Goal: Task Accomplishment & Management: Manage account settings

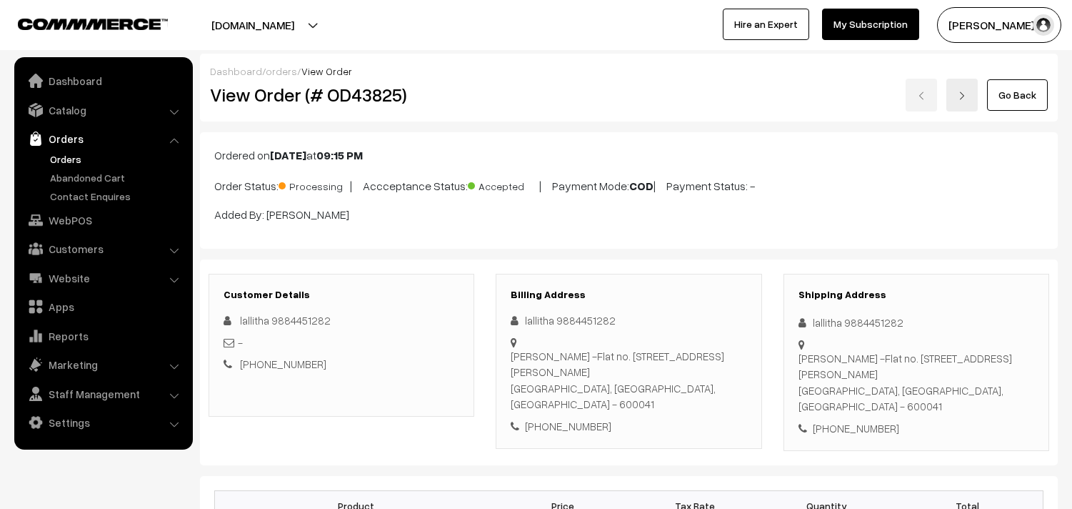
scroll to position [794, 0]
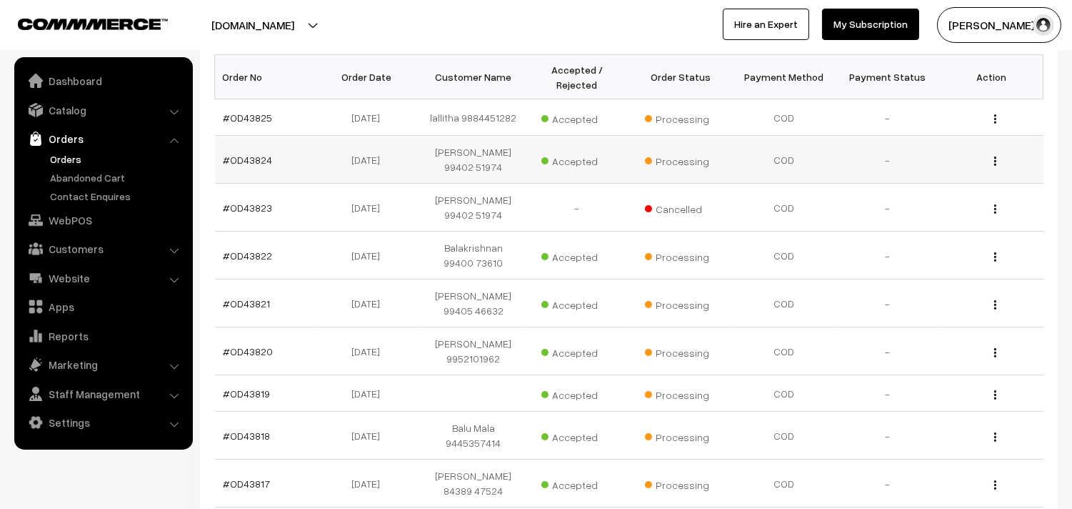
scroll to position [238, 0]
click at [79, 148] on link "Orders" at bounding box center [103, 139] width 170 height 26
click at [46, 154] on link "Orders" at bounding box center [116, 158] width 141 height 15
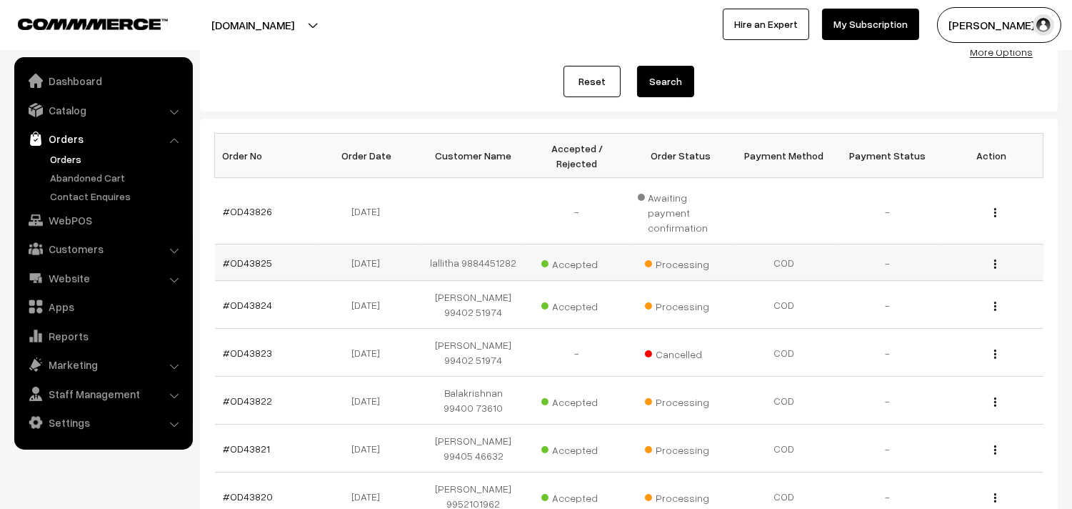
scroll to position [159, 0]
click at [256, 204] on link "#OD43826" at bounding box center [248, 210] width 49 height 12
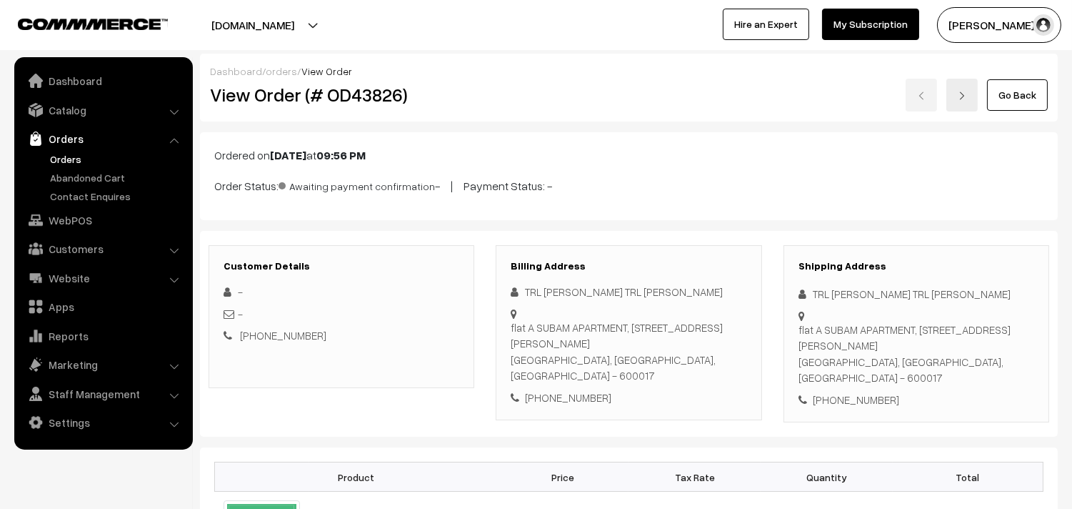
click at [1001, 101] on link "Go Back" at bounding box center [1017, 94] width 61 height 31
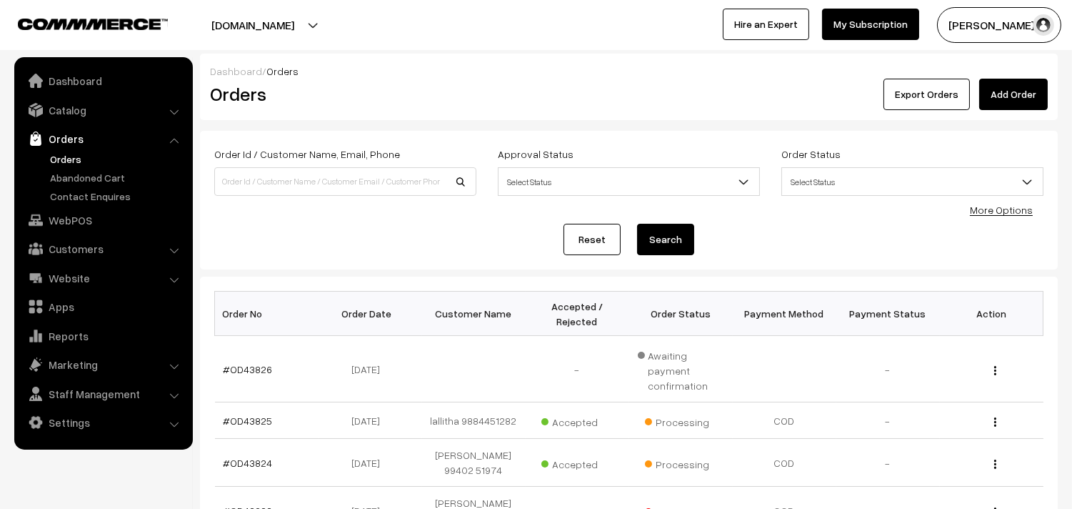
click at [81, 150] on link "Orders" at bounding box center [103, 139] width 170 height 26
click at [69, 156] on link "Orders" at bounding box center [116, 158] width 141 height 15
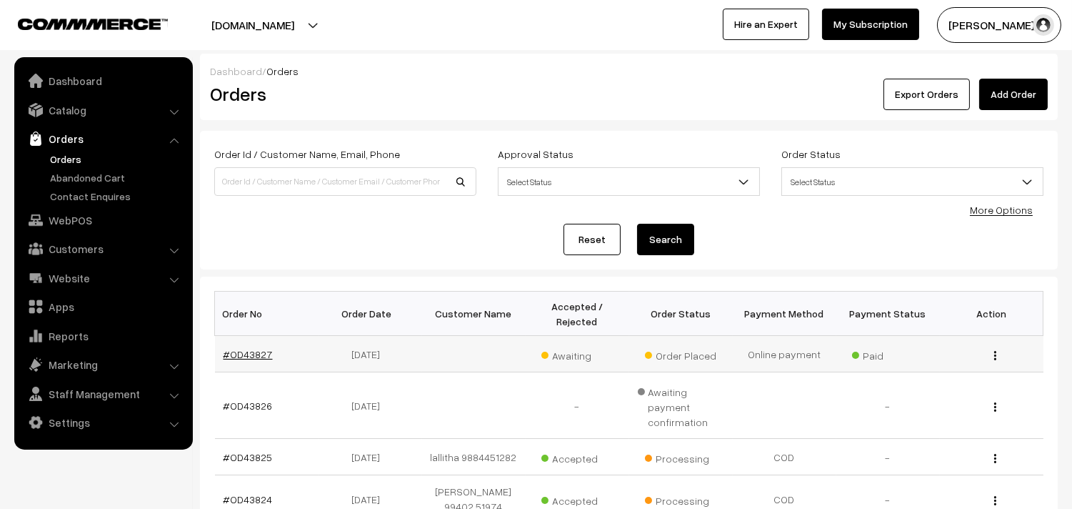
click at [261, 356] on link "#OD43827" at bounding box center [248, 354] width 49 height 12
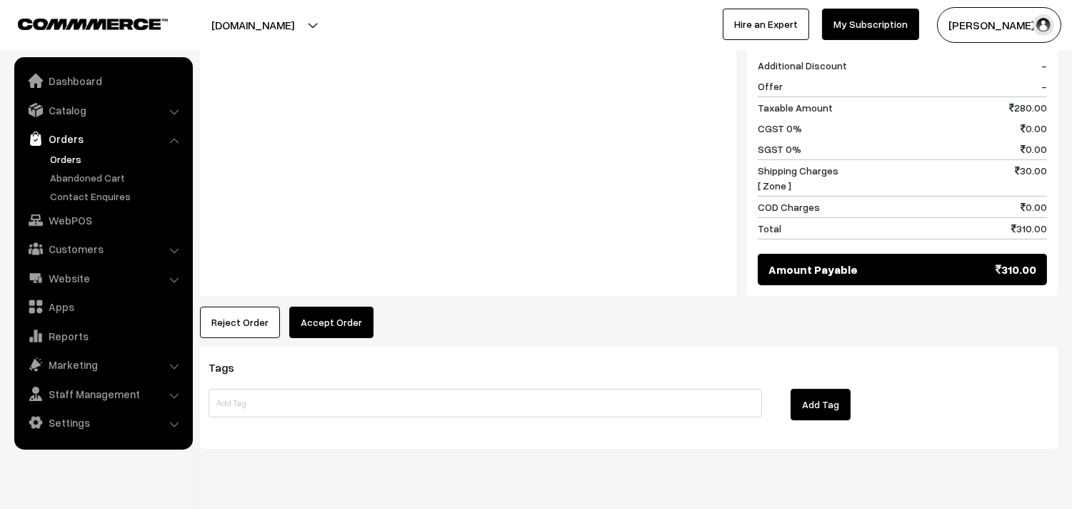
scroll to position [750, 0]
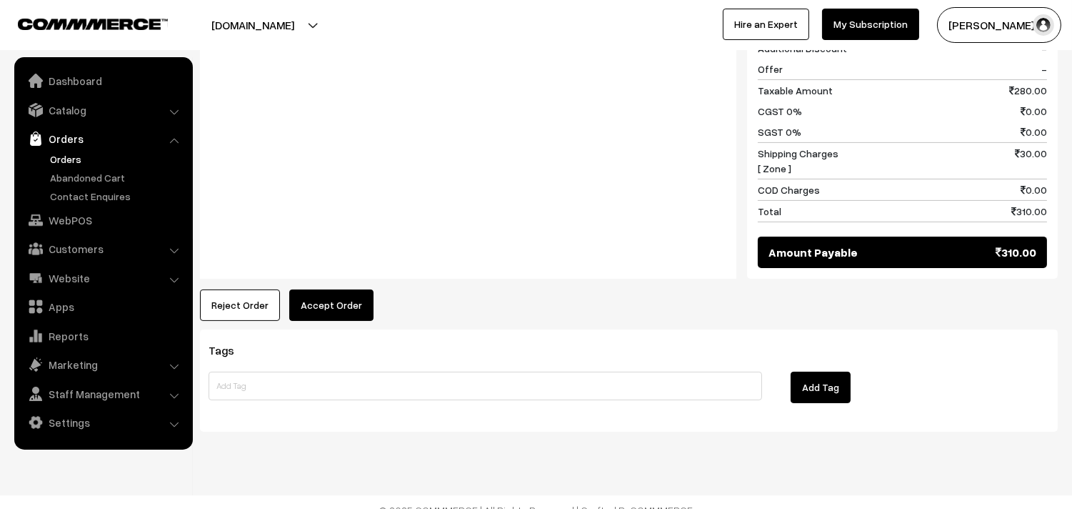
click at [68, 161] on link "Orders" at bounding box center [116, 158] width 141 height 15
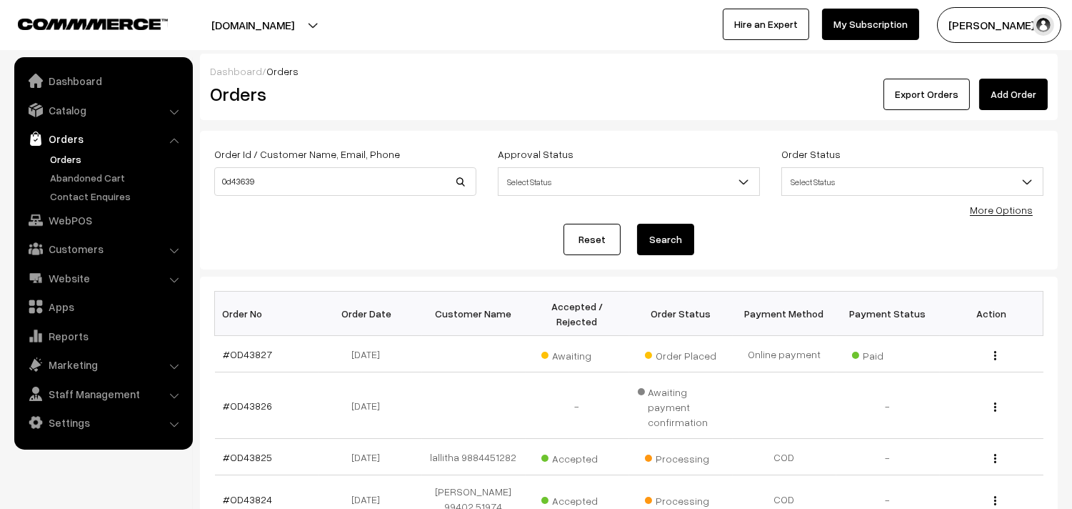
type input "0d43639"
click at [637, 224] on button "Search" at bounding box center [665, 239] width 57 height 31
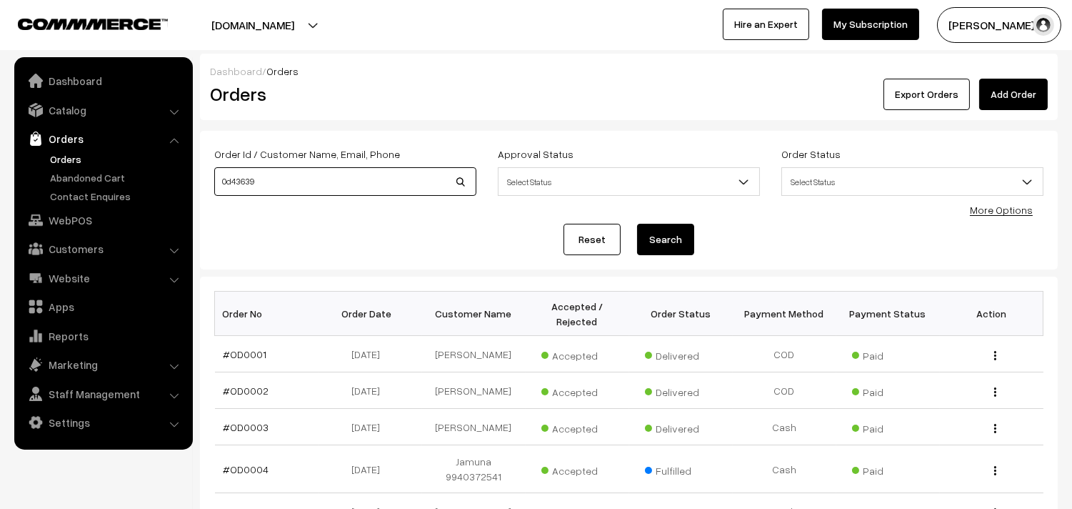
click at [230, 181] on input "0d43639" at bounding box center [345, 181] width 262 height 29
type input "0D43639"
click at [637, 224] on button "Search" at bounding box center [665, 239] width 57 height 31
click at [60, 155] on link "Orders" at bounding box center [116, 158] width 141 height 15
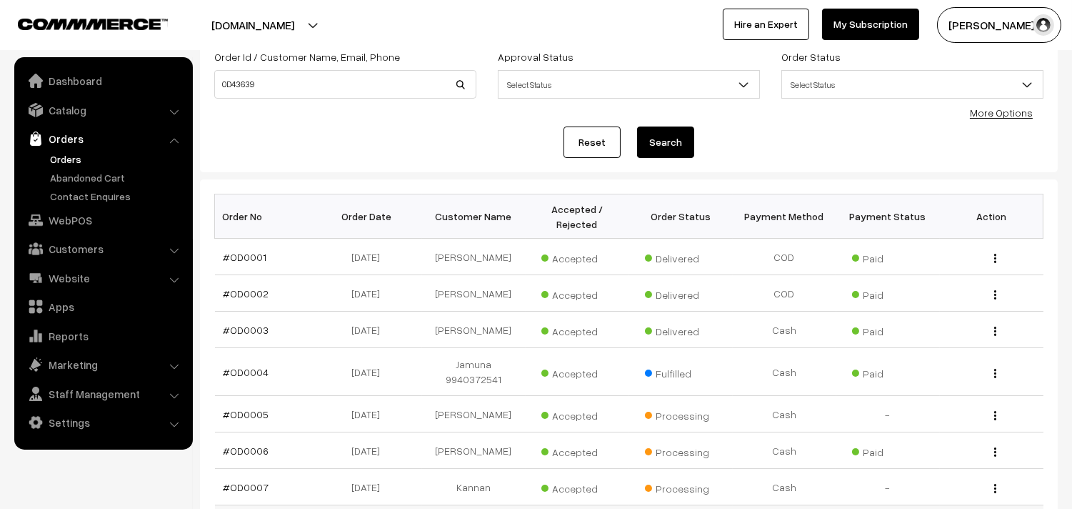
scroll to position [238, 0]
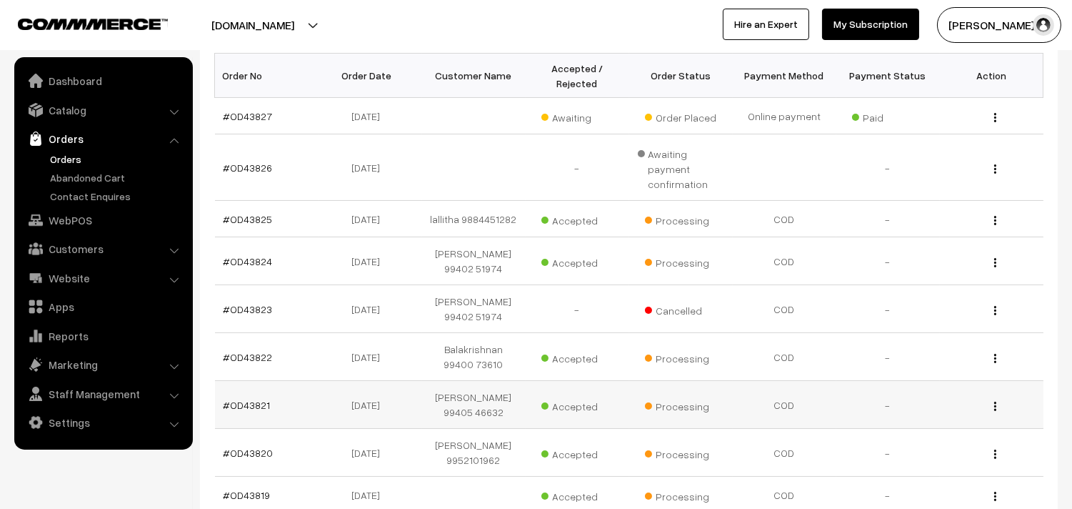
scroll to position [444, 0]
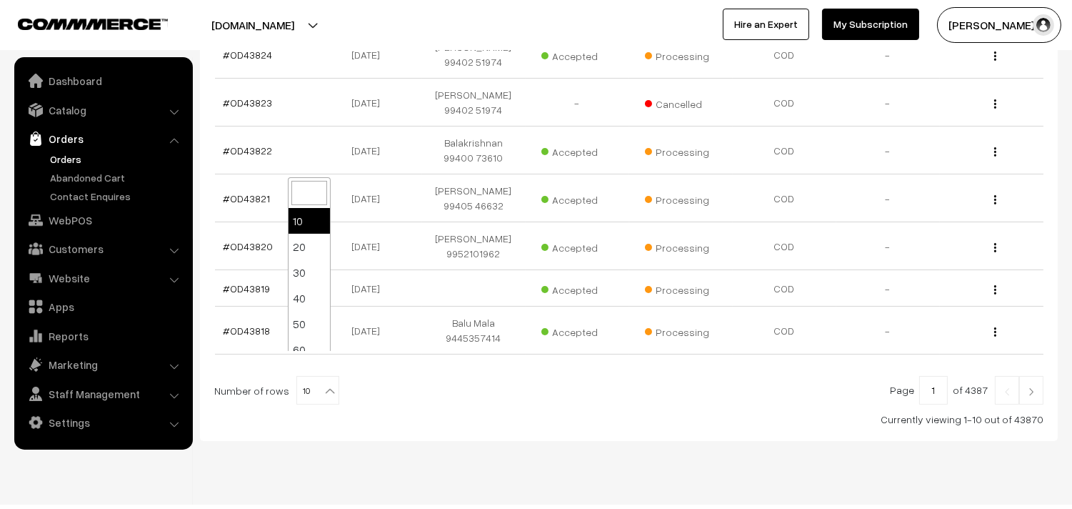
click at [305, 377] on span "10" at bounding box center [317, 391] width 41 height 29
select select "70"
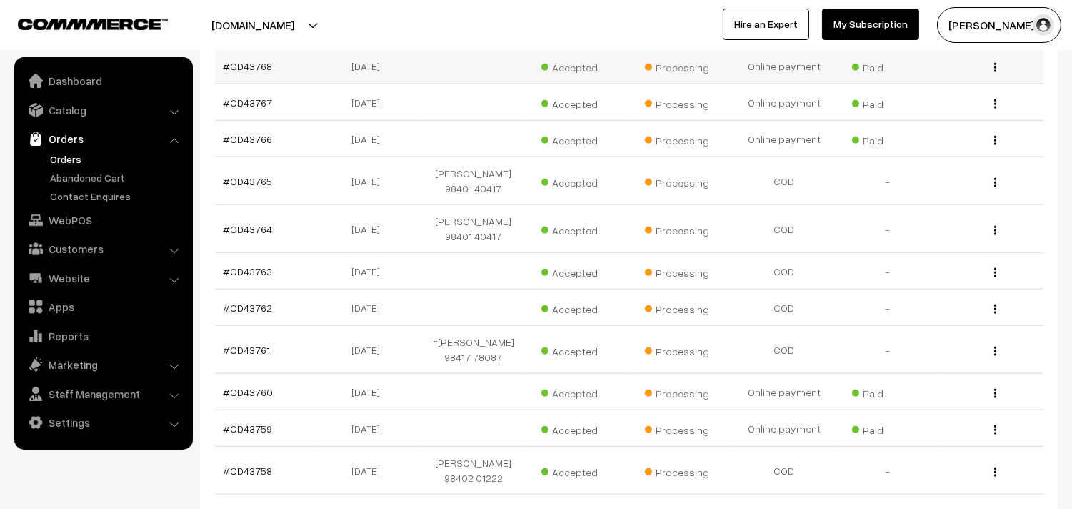
scroll to position [2991, 0]
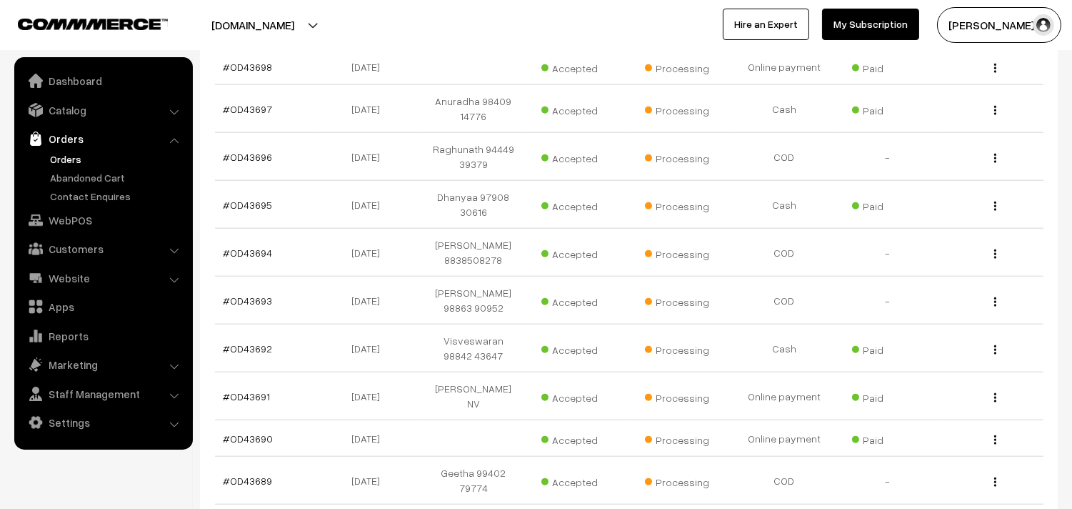
scroll to position [3011, 0]
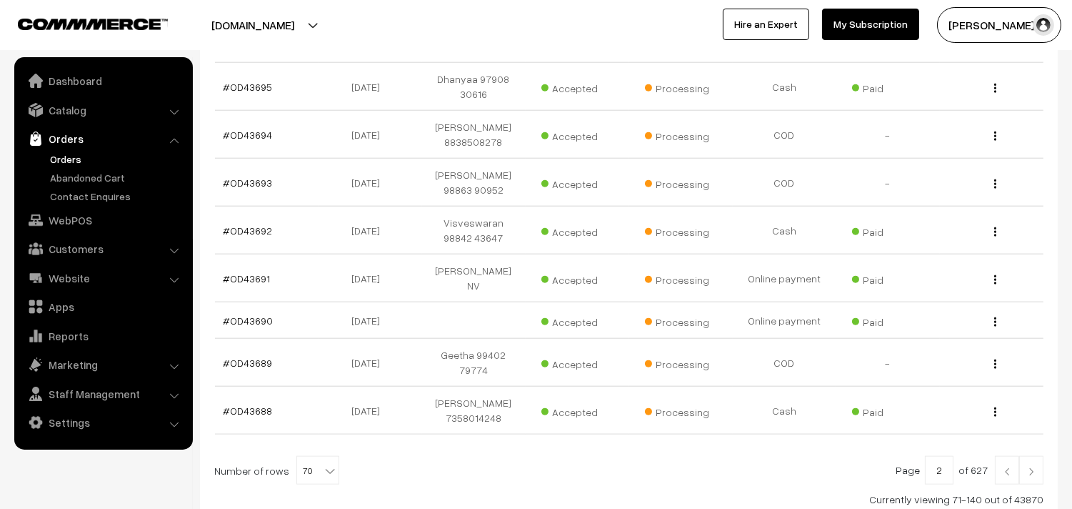
click at [1027, 467] on img at bounding box center [1031, 471] width 13 height 9
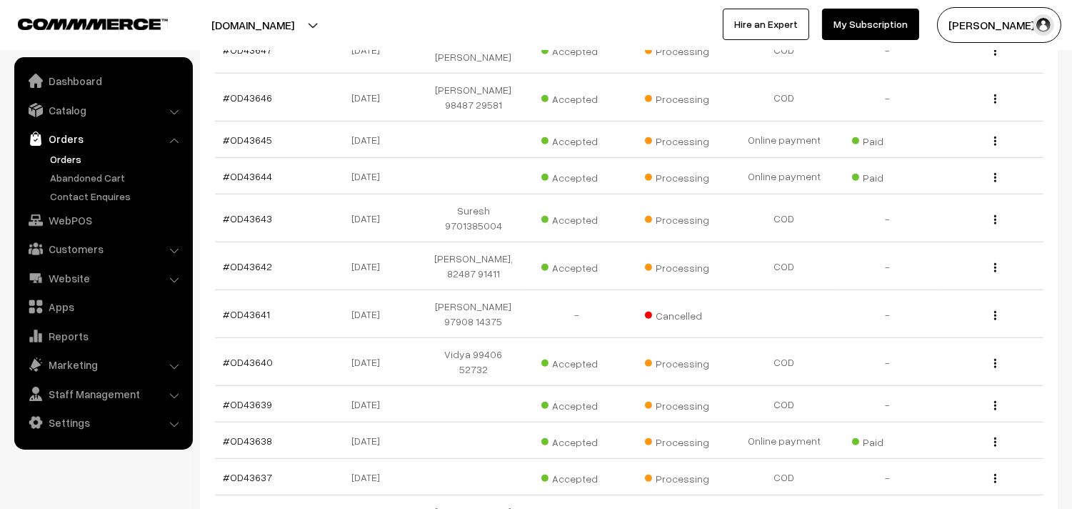
scroll to position [2302, 0]
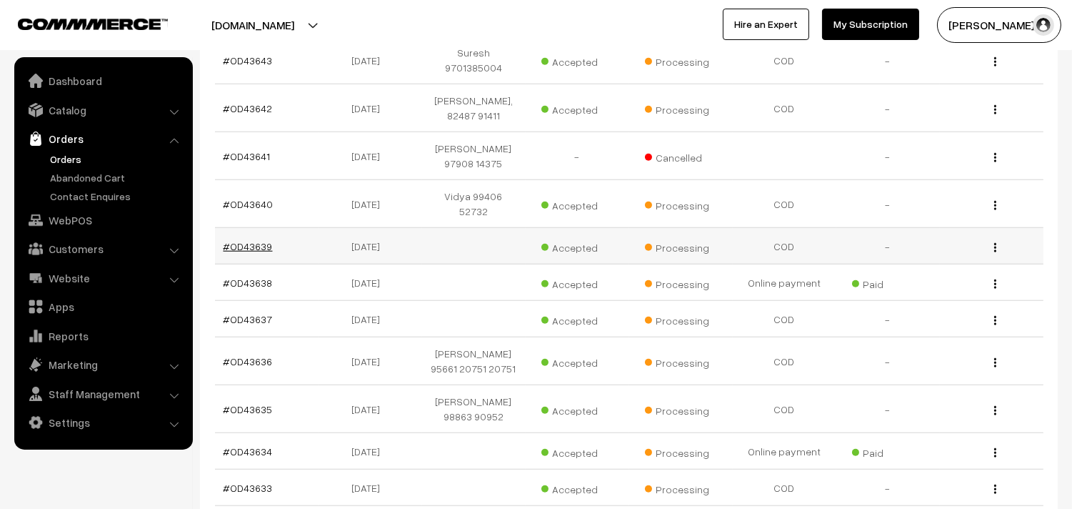
click at [264, 240] on link "#OD43639" at bounding box center [248, 246] width 49 height 12
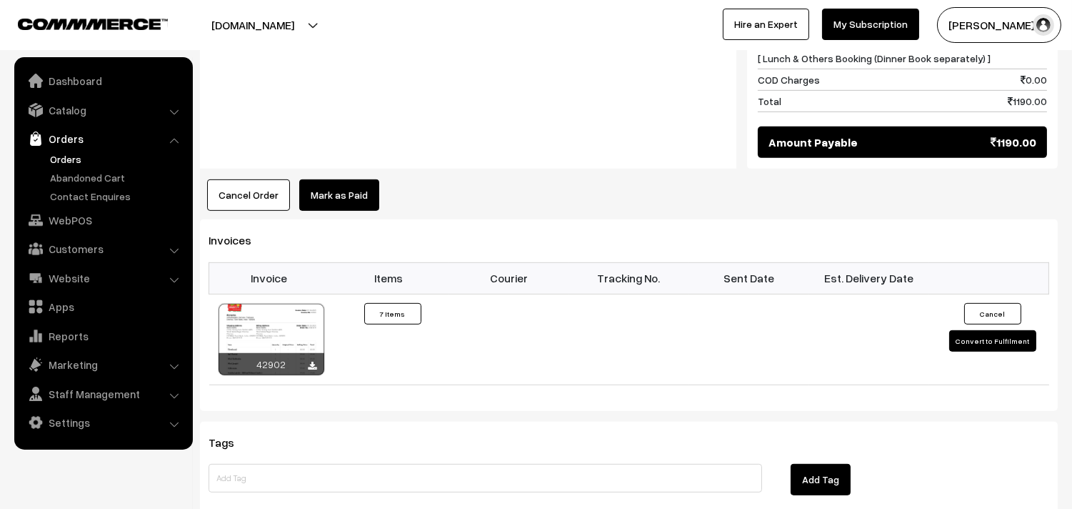
scroll to position [1349, 0]
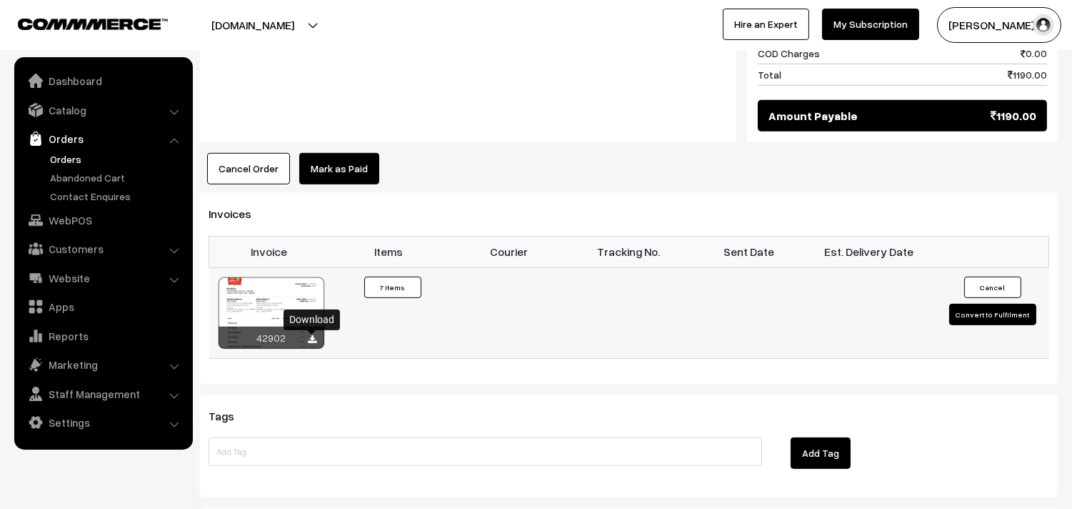
click at [317, 340] on icon at bounding box center [313, 339] width 9 height 9
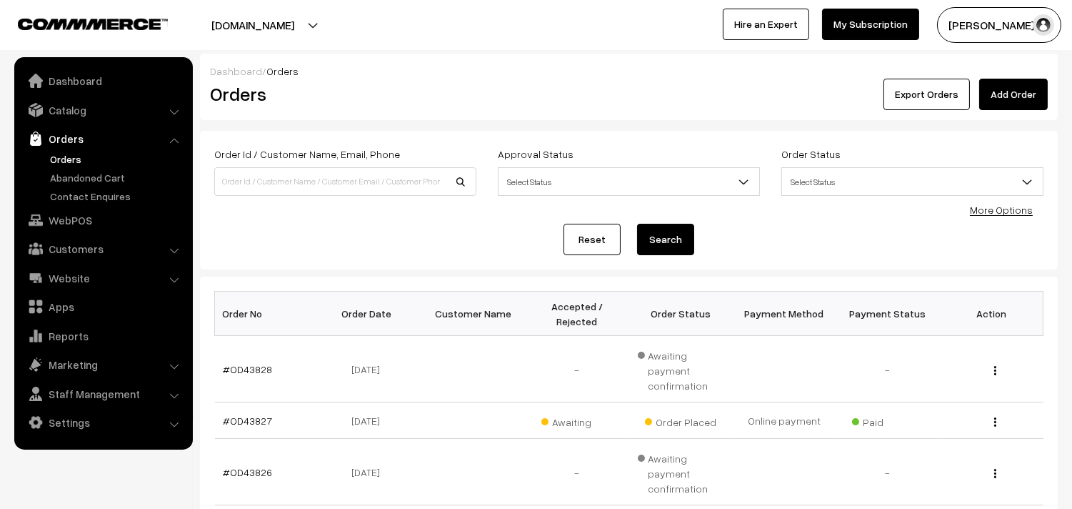
click at [71, 159] on link "Orders" at bounding box center [116, 158] width 141 height 15
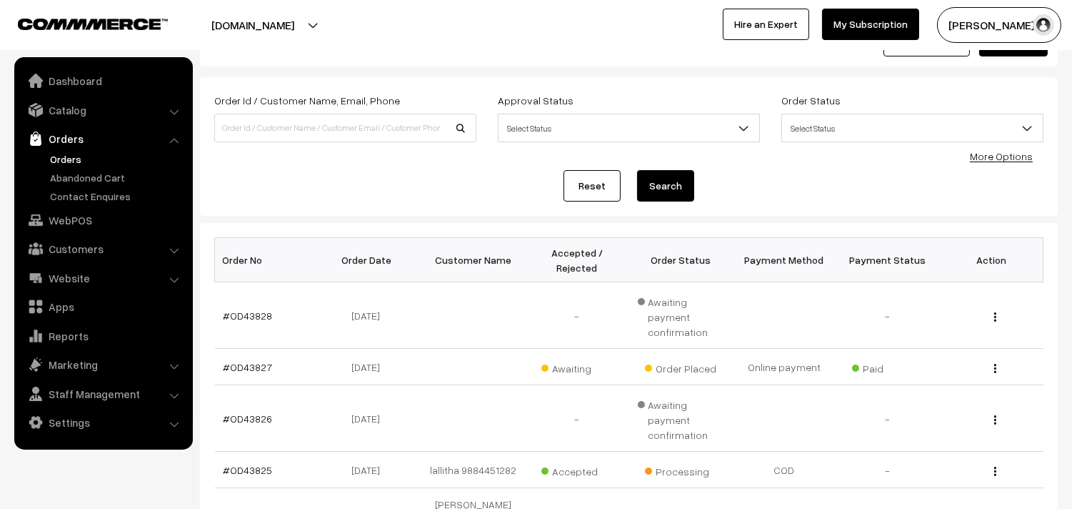
scroll to position [79, 0]
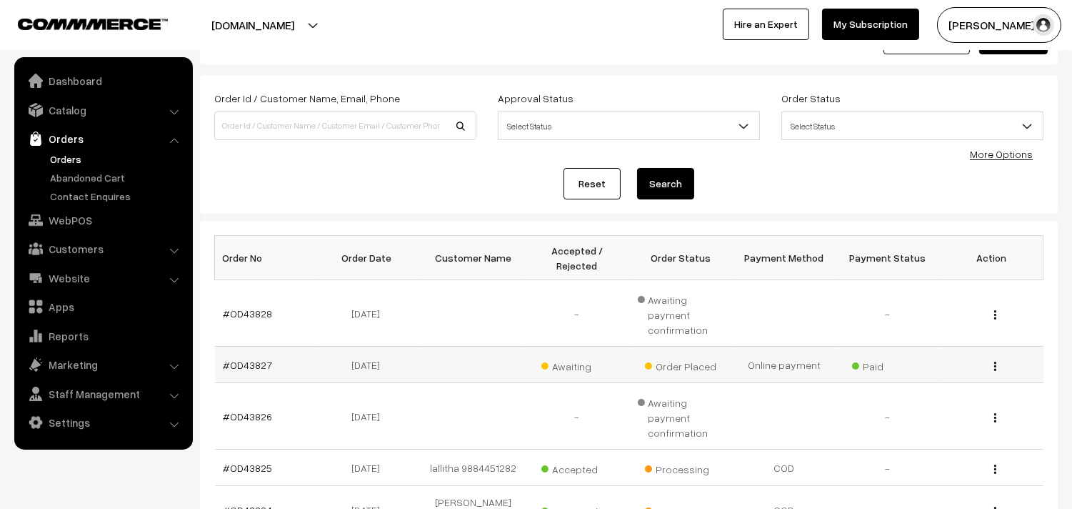
scroll to position [79, 0]
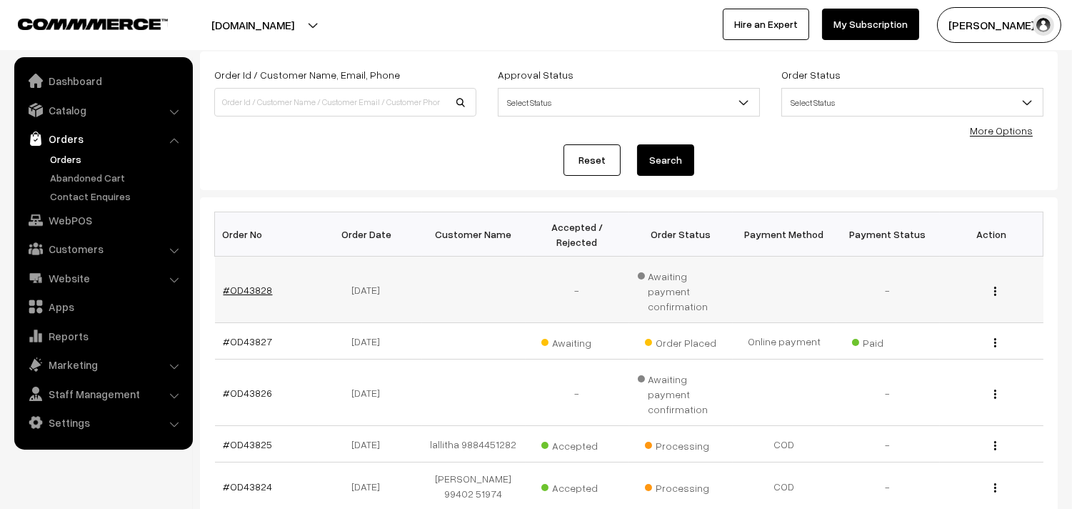
click at [256, 284] on link "#OD43828" at bounding box center [248, 290] width 49 height 12
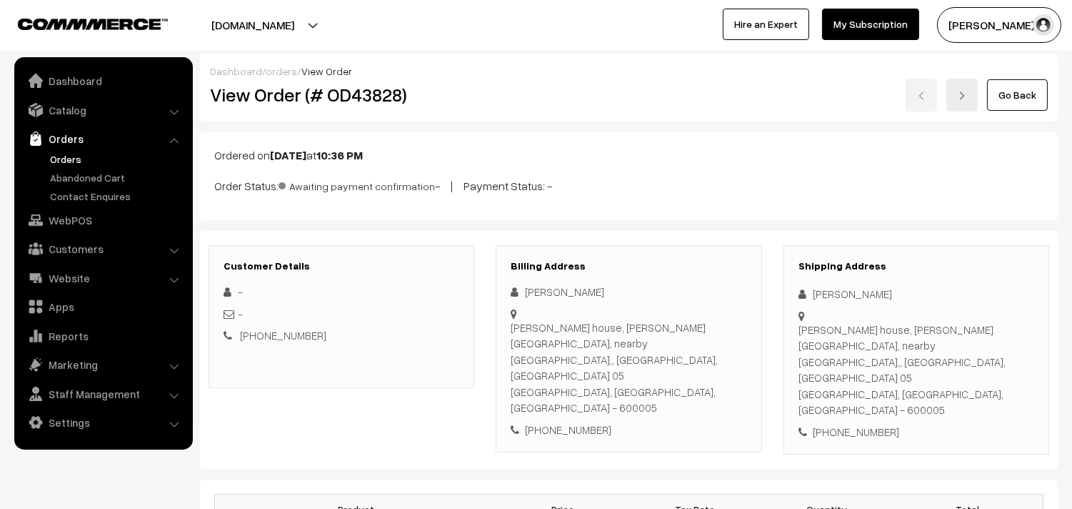
click at [1016, 87] on link "Go Back" at bounding box center [1017, 94] width 61 height 31
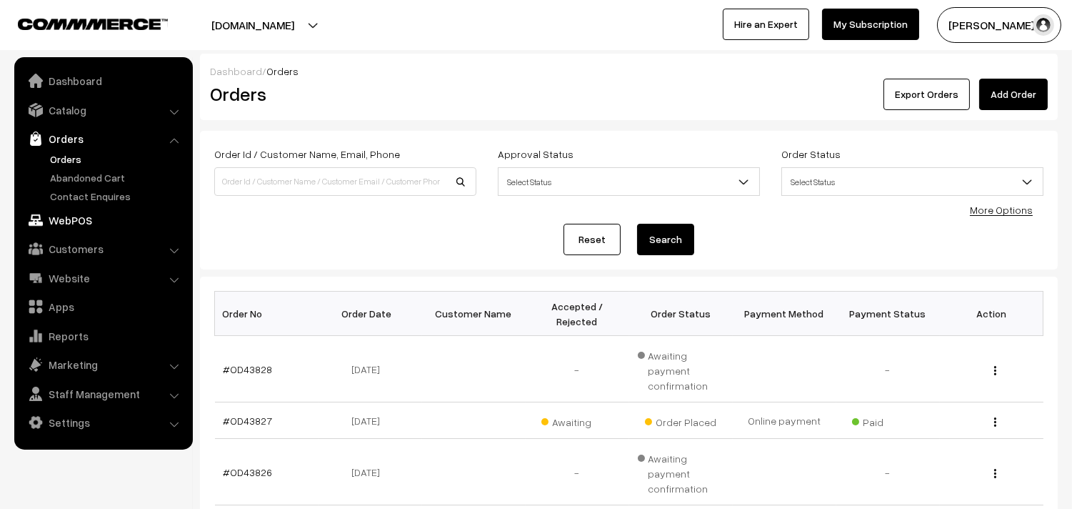
click at [68, 215] on link "WebPOS" at bounding box center [103, 220] width 170 height 26
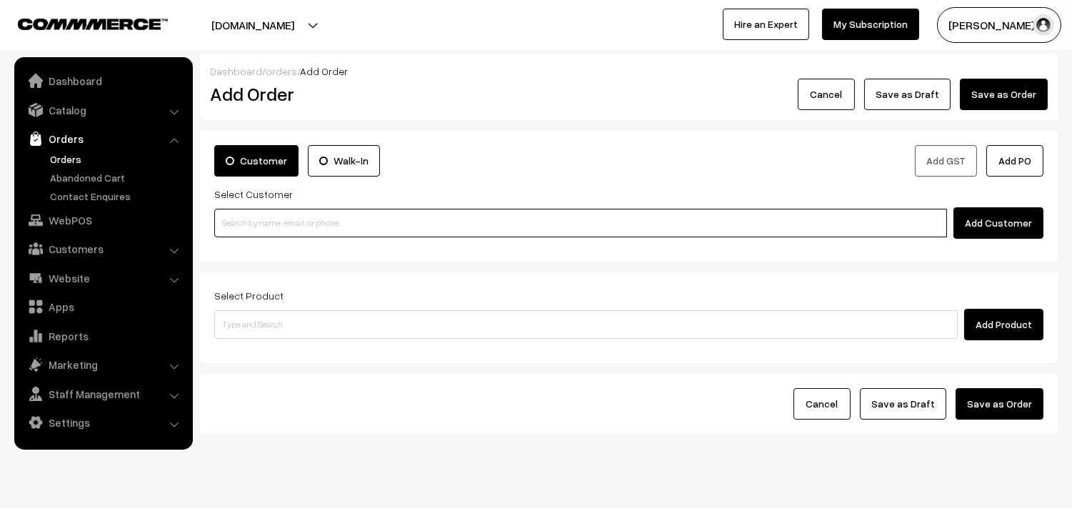
click at [291, 226] on input at bounding box center [580, 223] width 733 height 29
paste input "90370 43597"
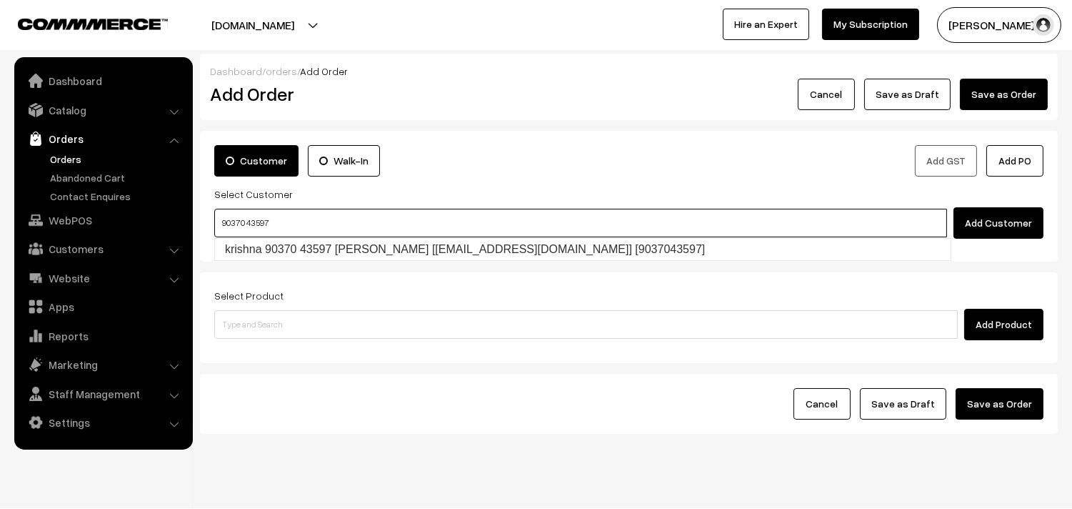
click at [246, 216] on input "90370 43597" at bounding box center [580, 223] width 733 height 29
click at [250, 240] on link "krishna 90370 43597 Krishna [Annams43@gmail.com] [9037043597]" at bounding box center [583, 249] width 736 height 21
type input "90370 43597"
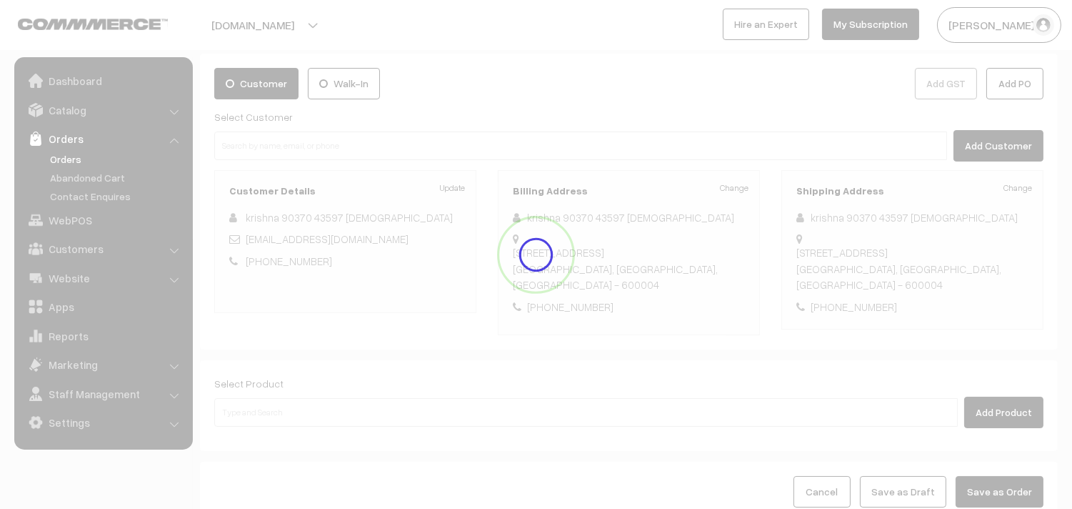
scroll to position [79, 0]
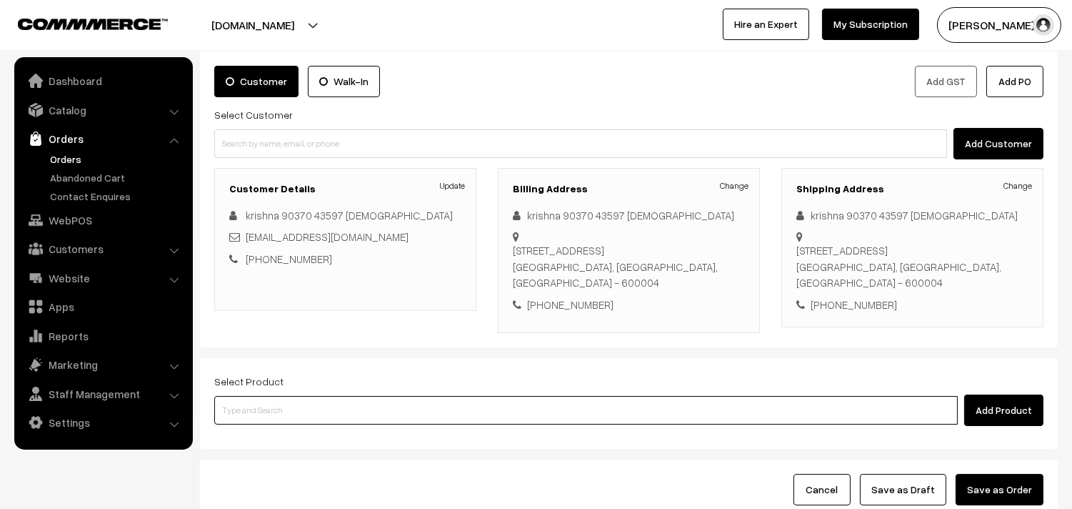
click at [277, 401] on input at bounding box center [586, 410] width 744 height 29
type input "w"
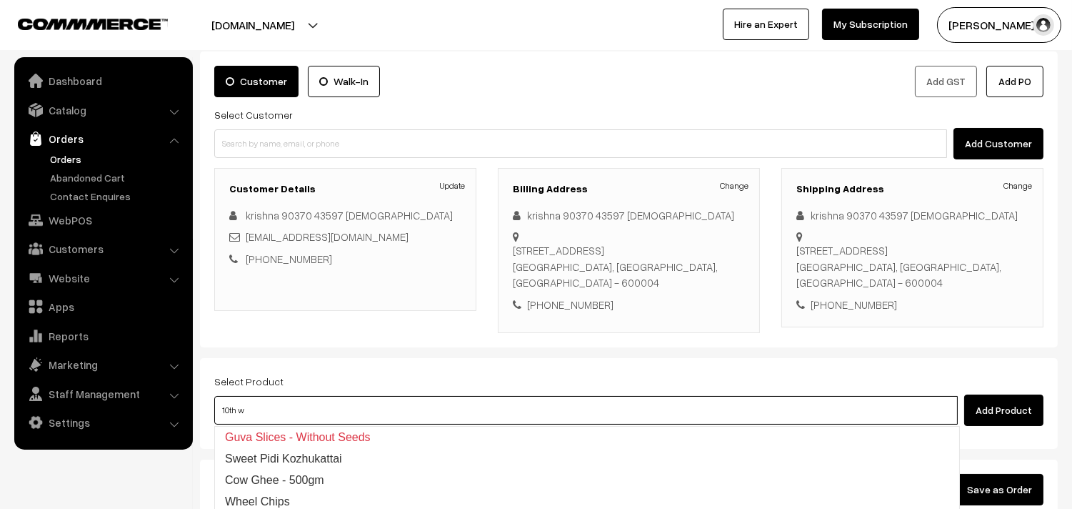
type input "10th wi"
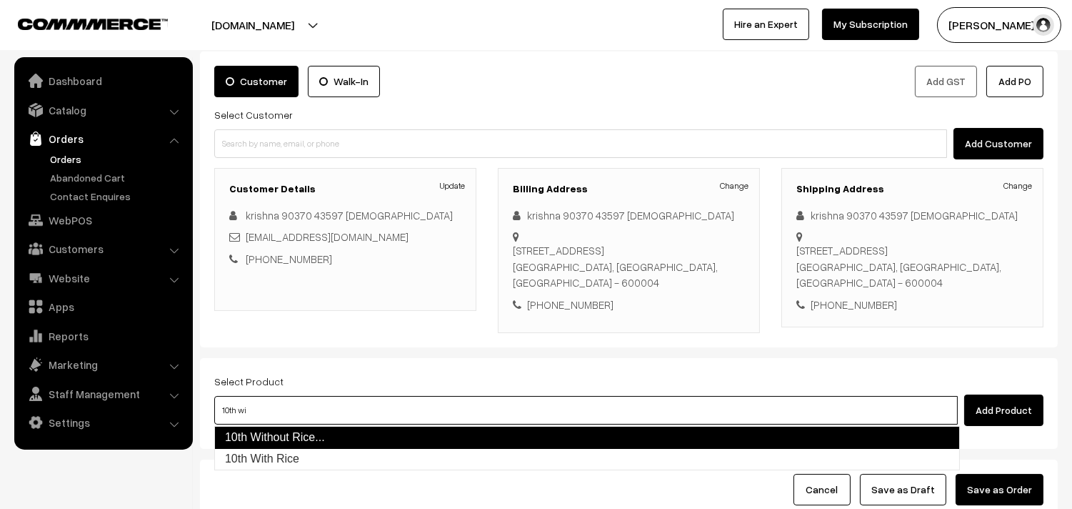
click at [292, 433] on link "10th Without Rice..." at bounding box center [587, 437] width 746 height 23
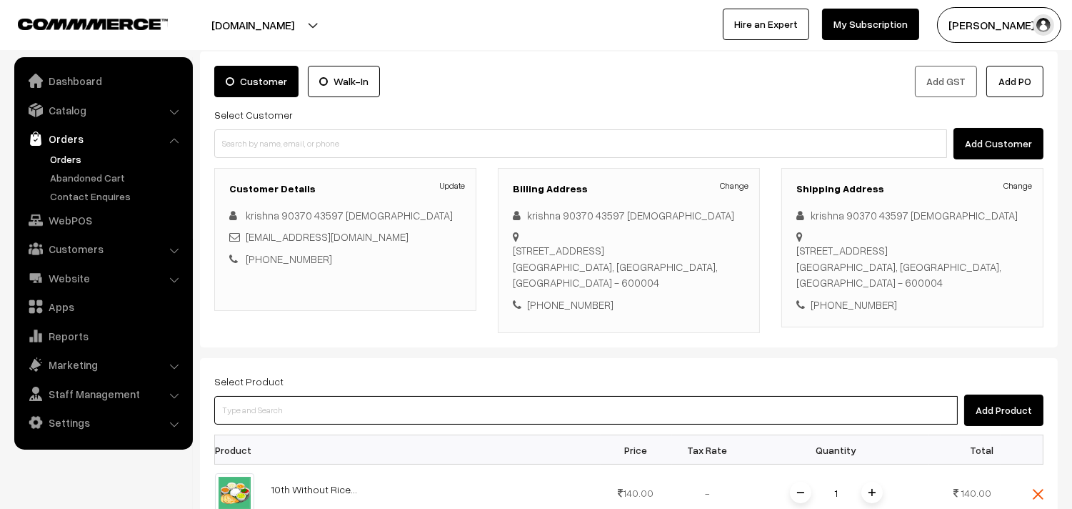
click at [279, 411] on input at bounding box center [586, 410] width 744 height 29
type input "u"
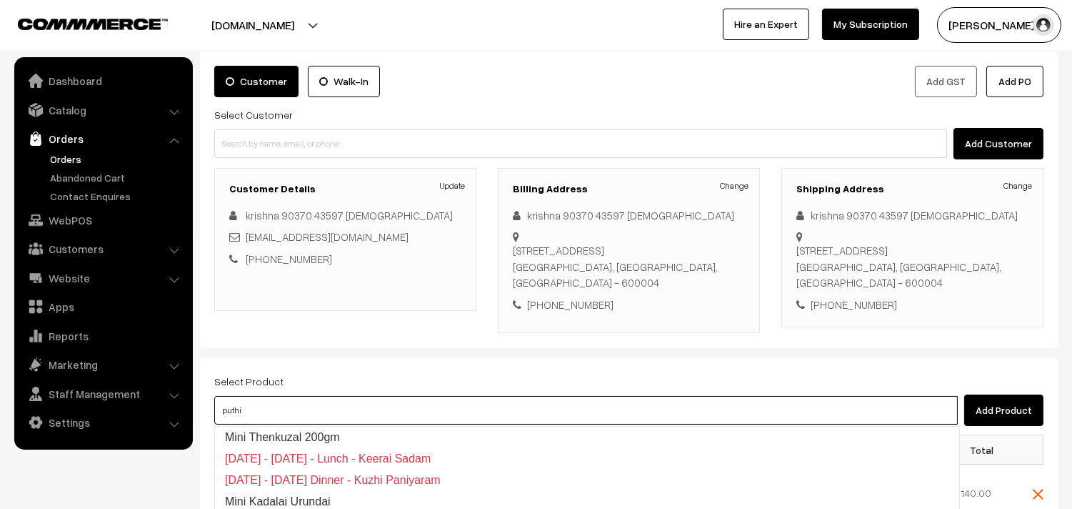
type input "puthin"
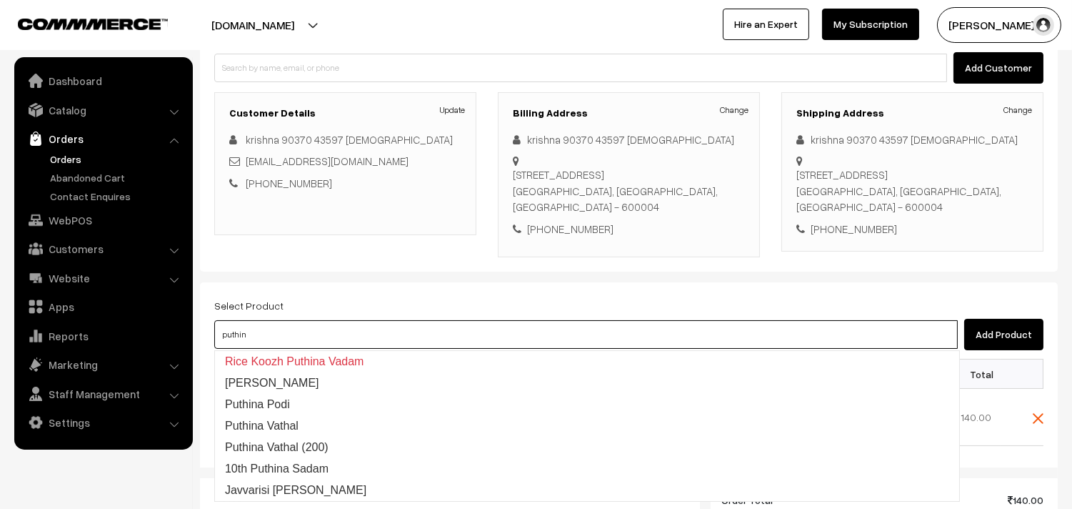
scroll to position [238, 0]
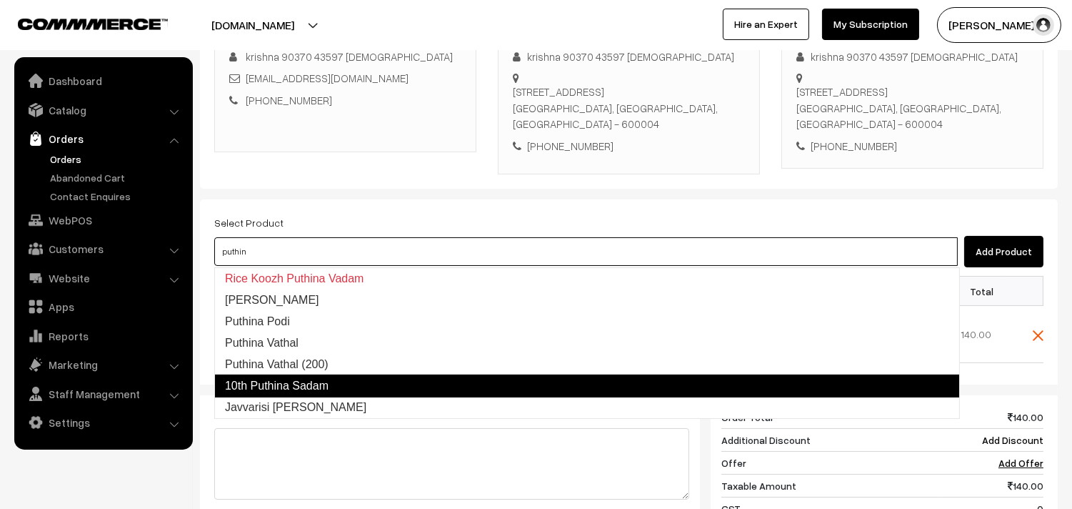
click at [298, 383] on link "10th Puthina Sadam" at bounding box center [587, 385] width 746 height 23
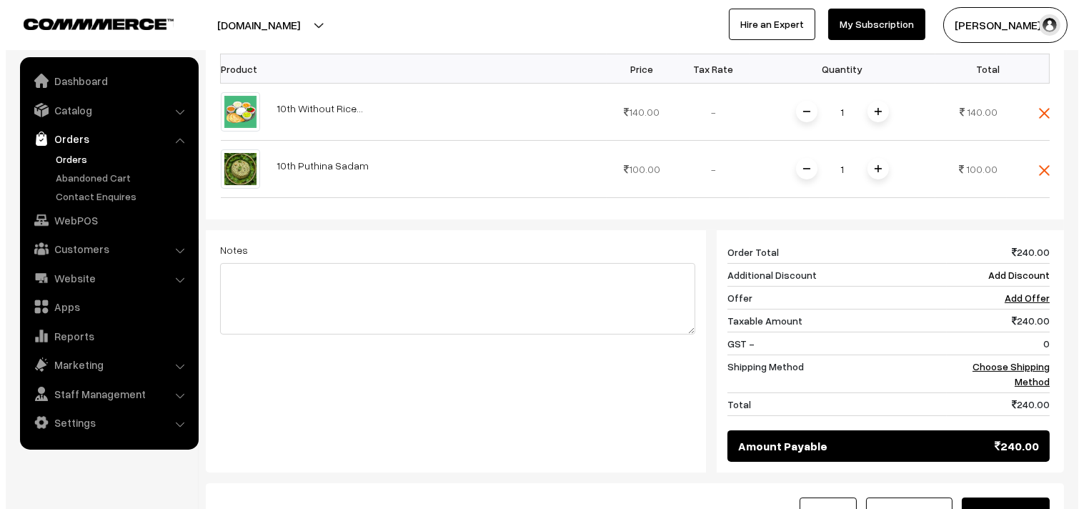
scroll to position [555, 0]
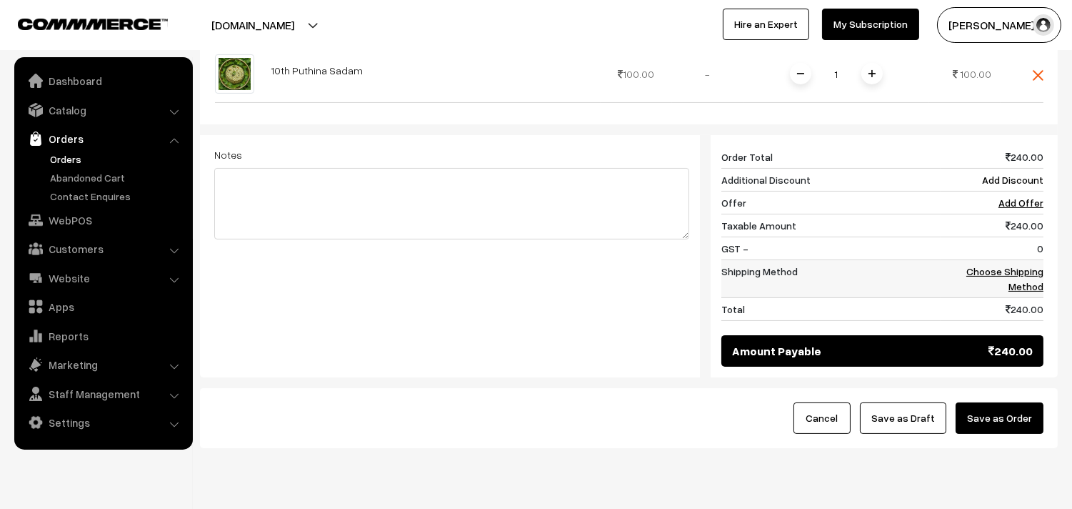
click at [1006, 276] on link "Choose Shipping Method" at bounding box center [1005, 278] width 77 height 27
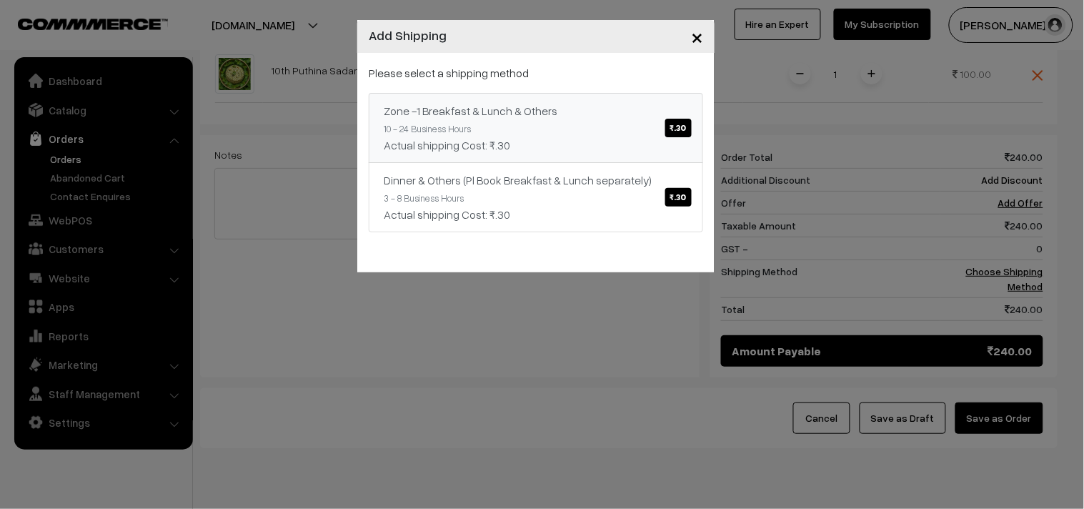
click at [596, 106] on div "Zone -1 Breakfast & Lunch & Others ₹.30" at bounding box center [536, 110] width 304 height 17
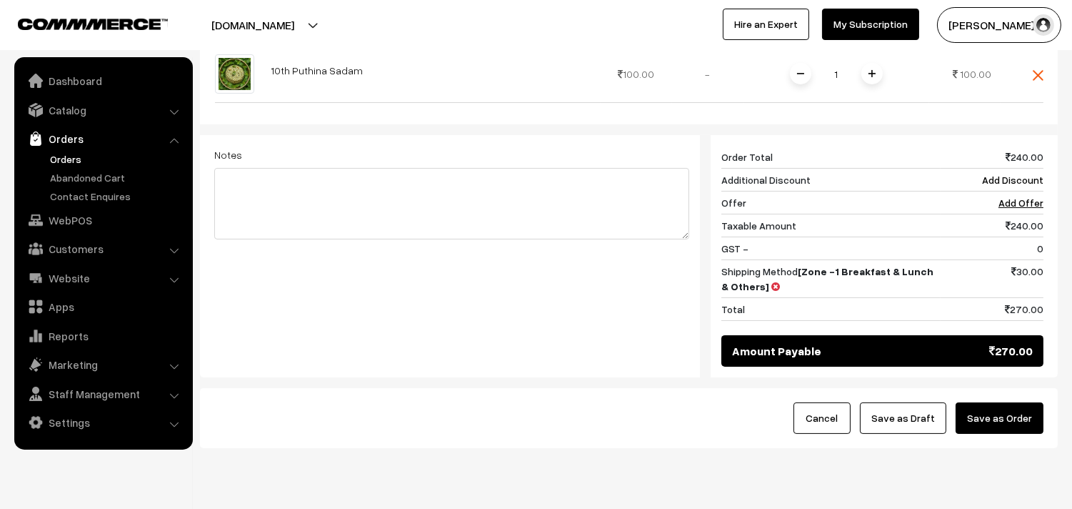
click at [976, 410] on button "Save as Order" at bounding box center [1000, 417] width 88 height 31
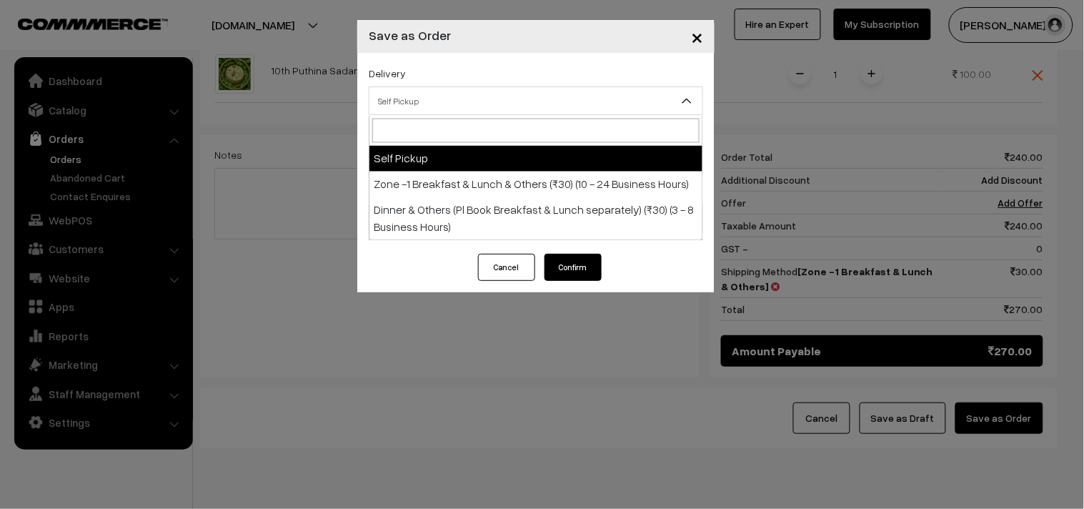
click at [436, 94] on span "Self Pickup" at bounding box center [535, 101] width 333 height 25
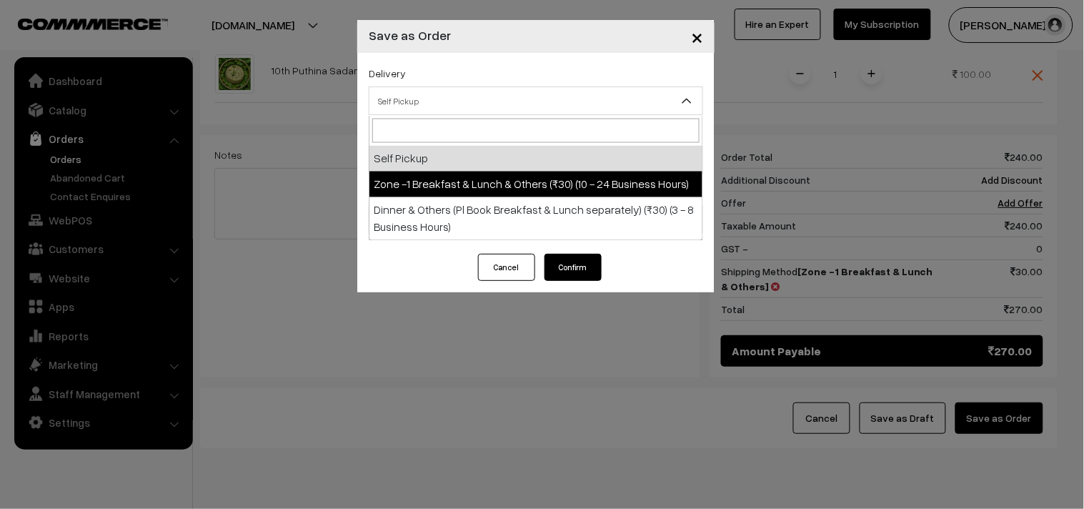
select select "ZON1"
select select "3"
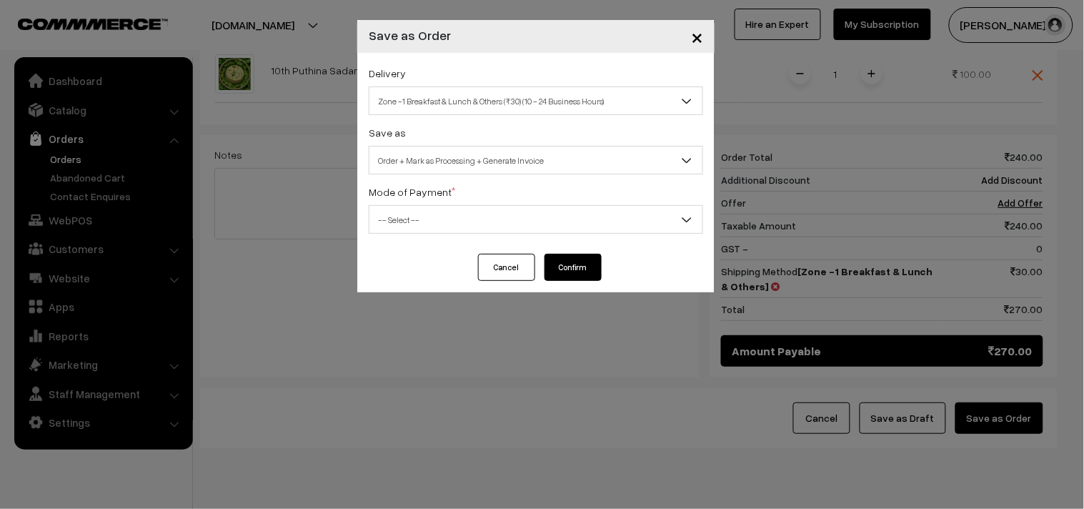
click at [449, 149] on span "Order + Mark as Processing + Generate Invoice" at bounding box center [535, 160] width 333 height 25
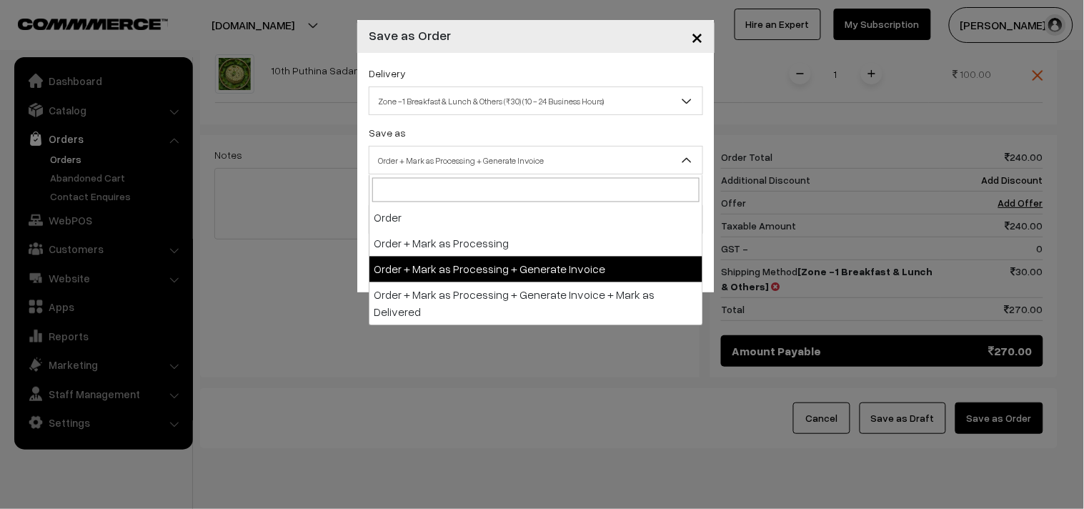
drag, startPoint x: 488, startPoint y: 259, endPoint x: 432, endPoint y: 238, distance: 59.7
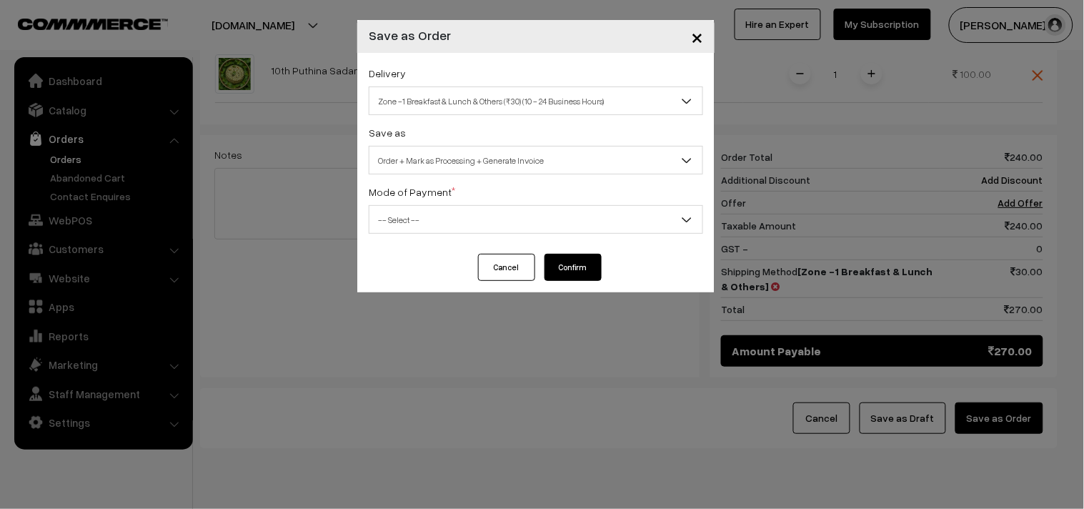
click at [408, 229] on span "-- Select --" at bounding box center [535, 219] width 333 height 25
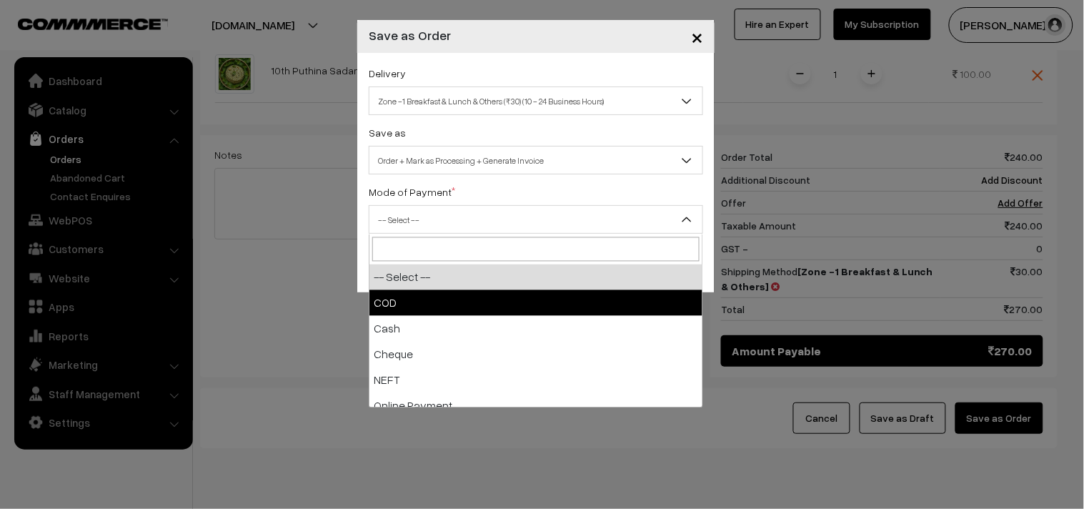
select select "1"
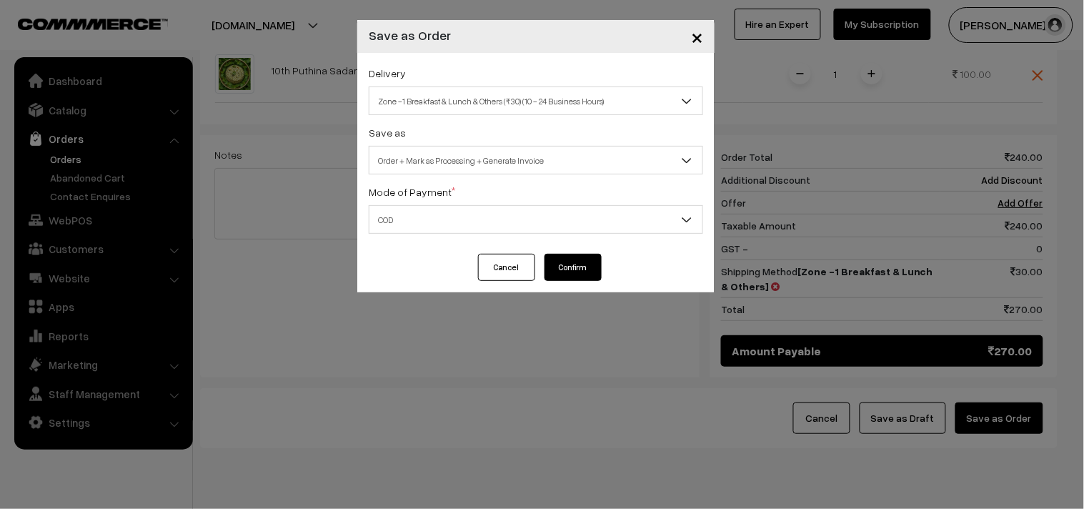
click at [584, 264] on button "Confirm" at bounding box center [572, 267] width 57 height 27
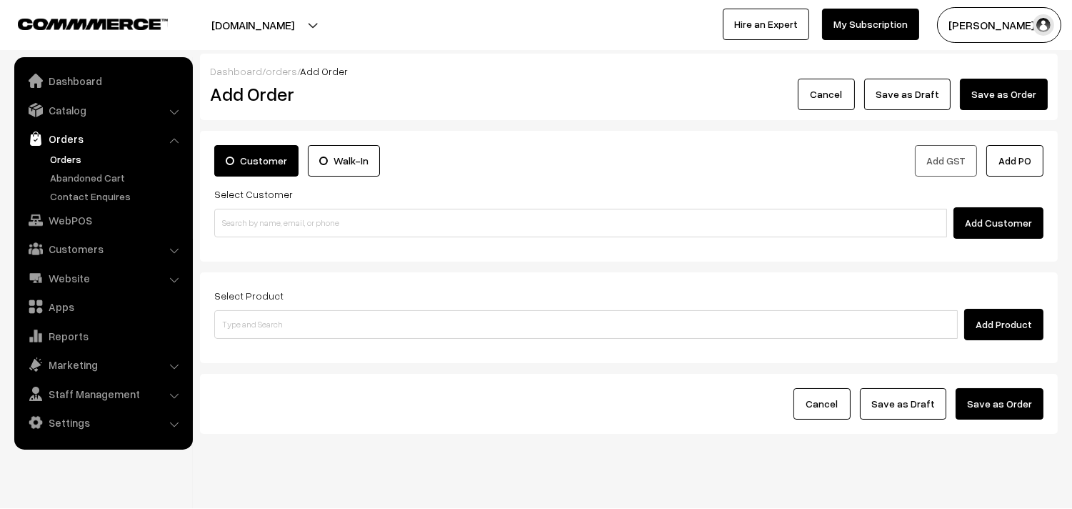
click at [61, 161] on link "Orders" at bounding box center [116, 158] width 141 height 15
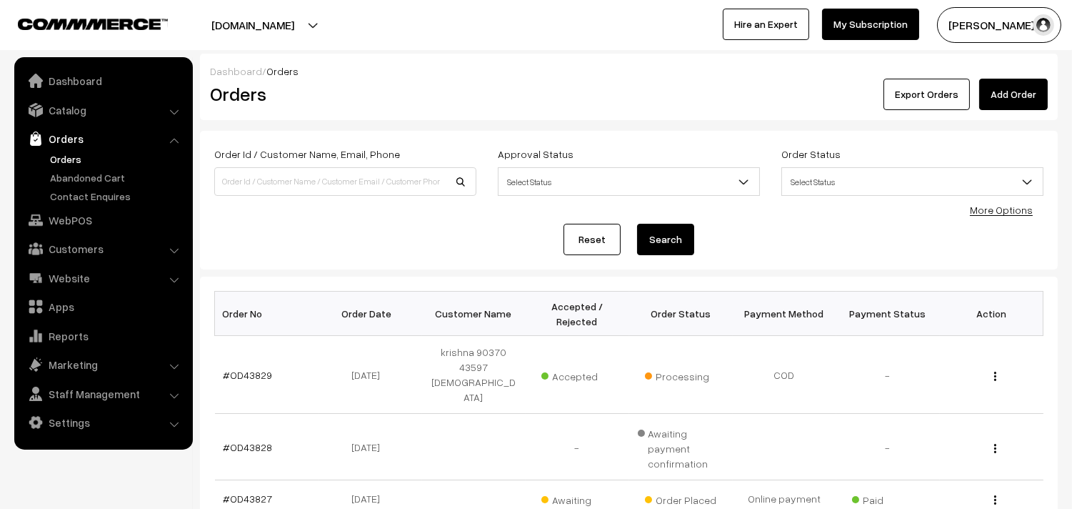
click at [253, 369] on link "#OD43829" at bounding box center [248, 375] width 49 height 12
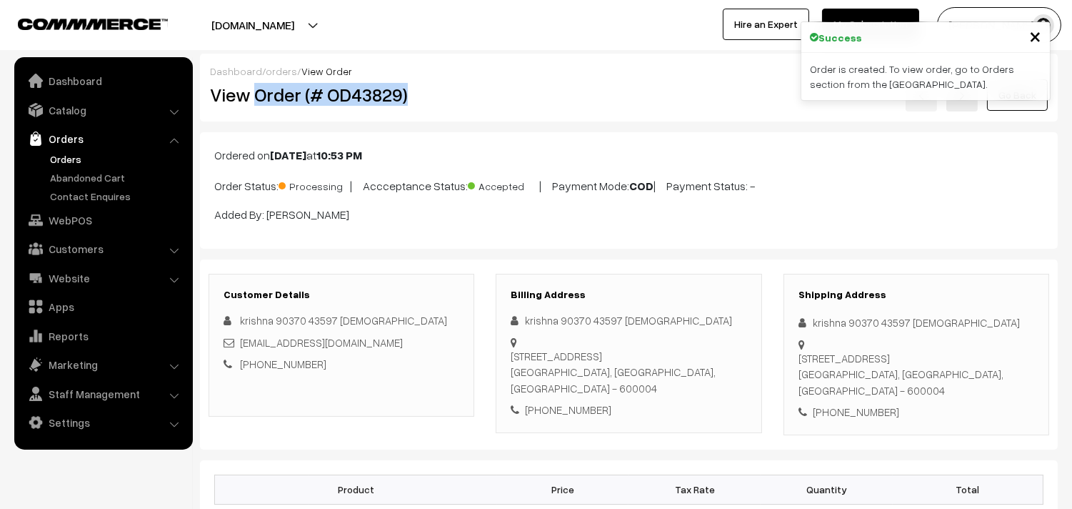
drag, startPoint x: 259, startPoint y: 91, endPoint x: 439, endPoint y: 101, distance: 180.4
click at [439, 101] on h2 "View Order (# OD43829)" at bounding box center [342, 95] width 265 height 22
copy h2 "Order (# OD43829)"
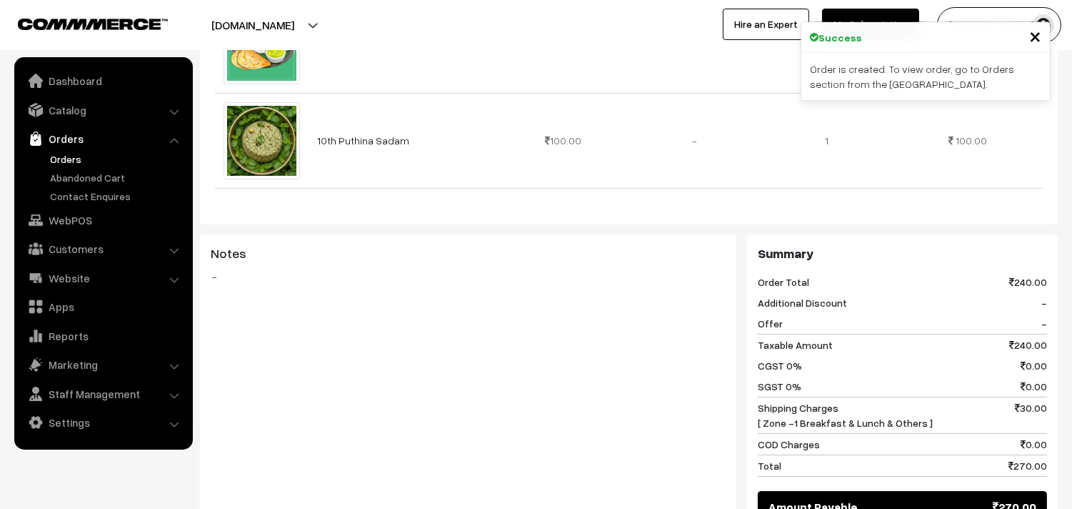
scroll to position [555, 0]
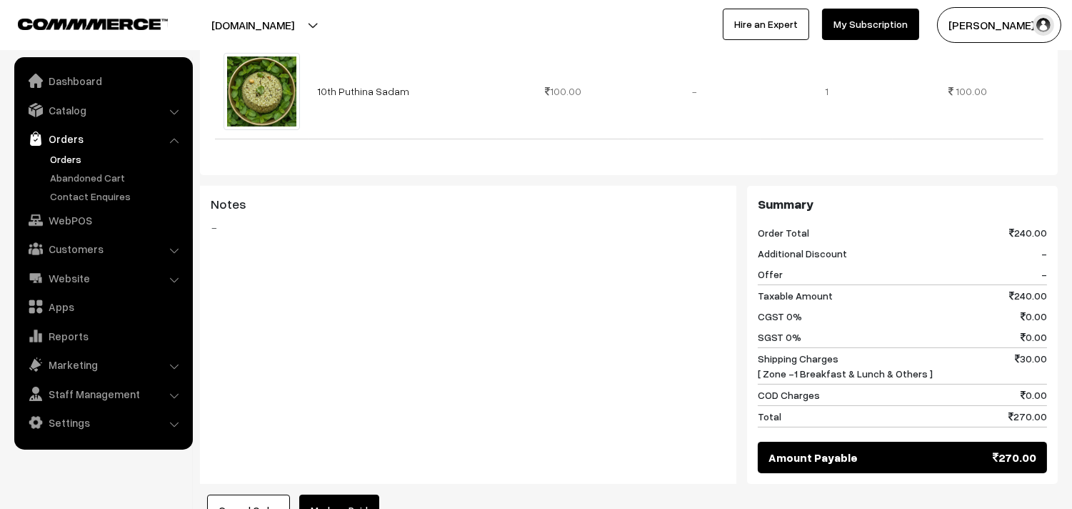
click at [79, 159] on link "Orders" at bounding box center [116, 158] width 141 height 15
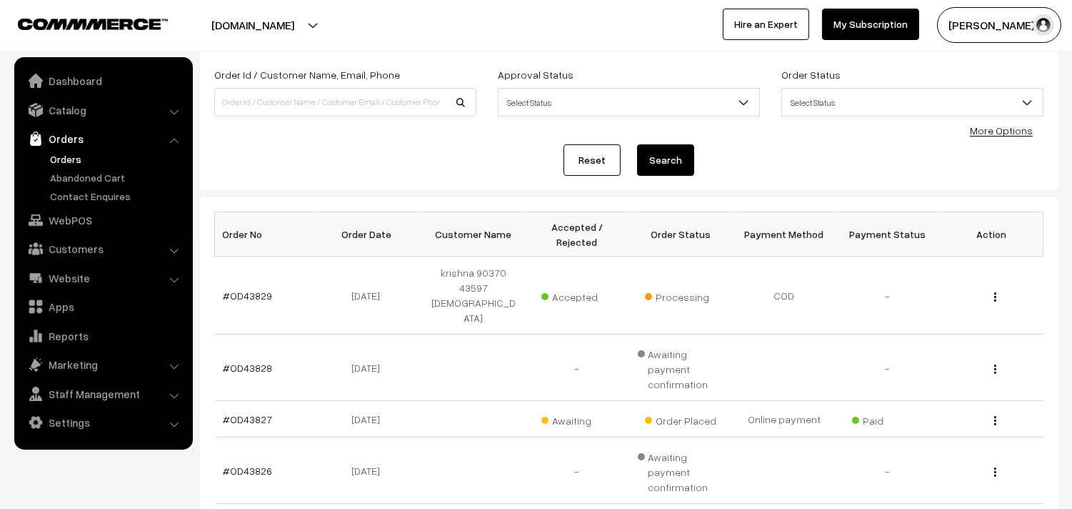
scroll to position [159, 0]
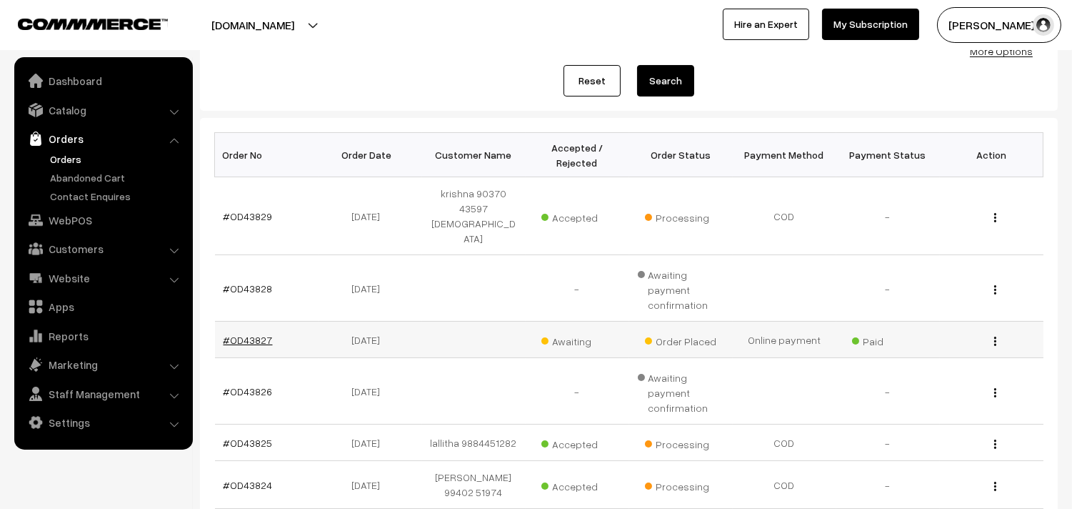
click at [246, 334] on link "#OD43827" at bounding box center [248, 340] width 49 height 12
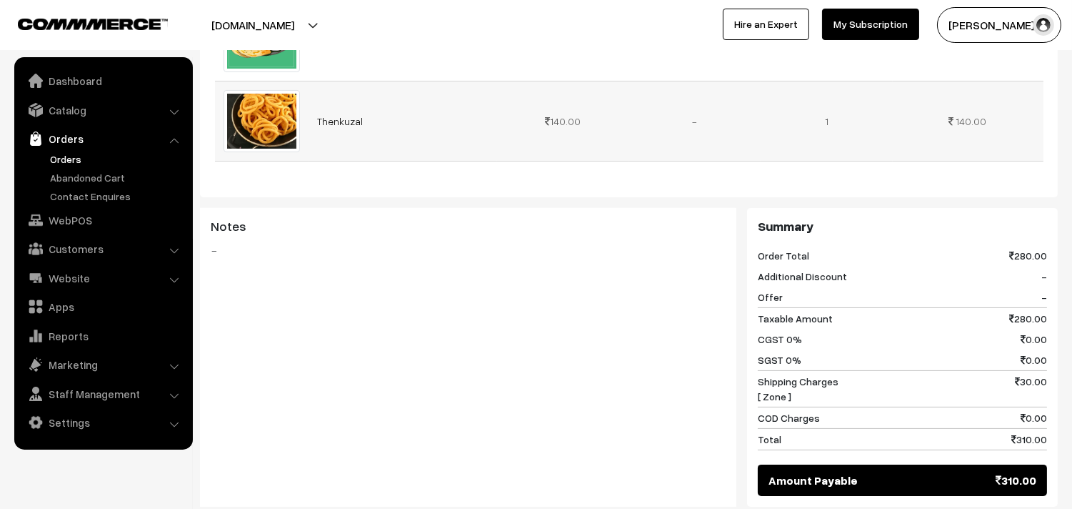
scroll to position [555, 0]
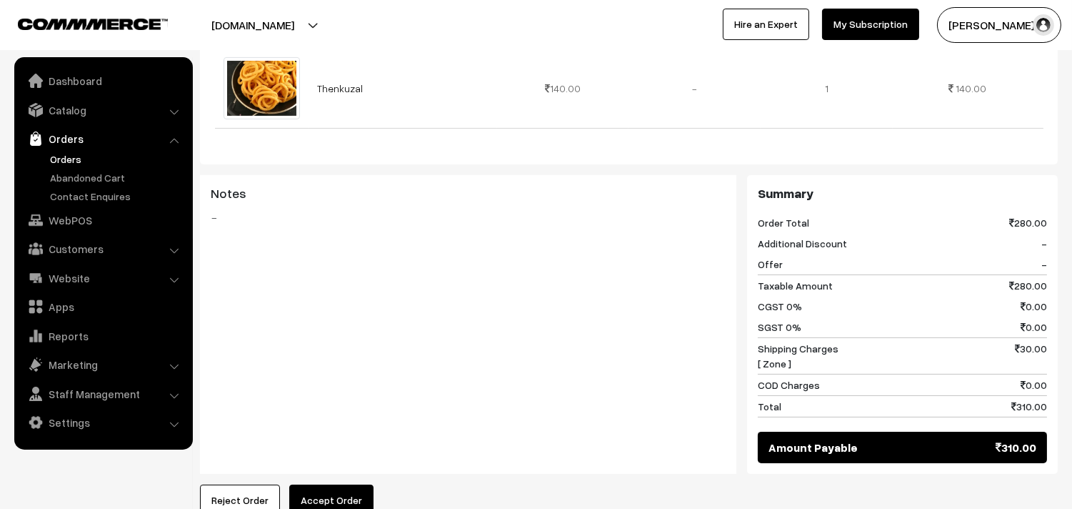
click at [69, 161] on link "Orders" at bounding box center [116, 158] width 141 height 15
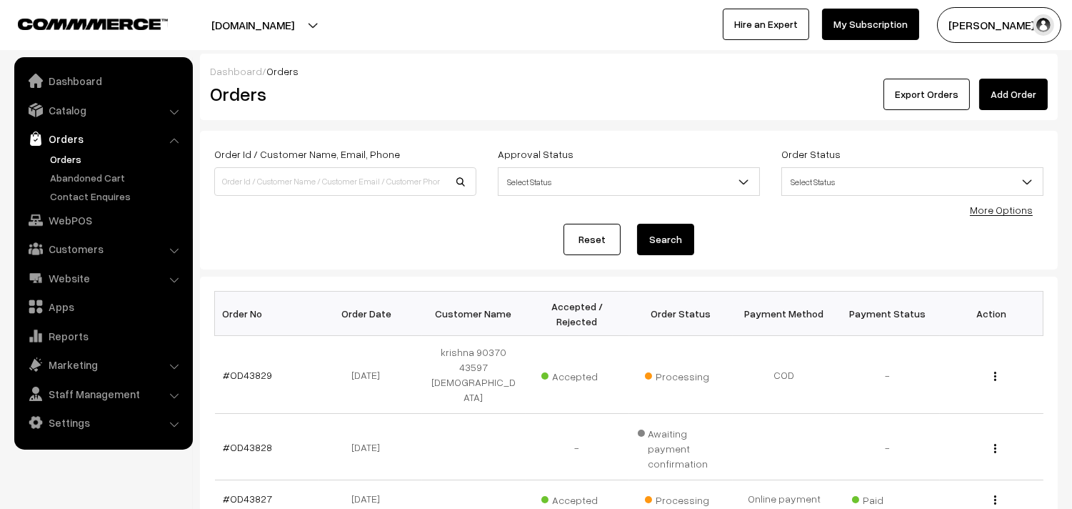
click at [86, 156] on link "Orders" at bounding box center [116, 158] width 141 height 15
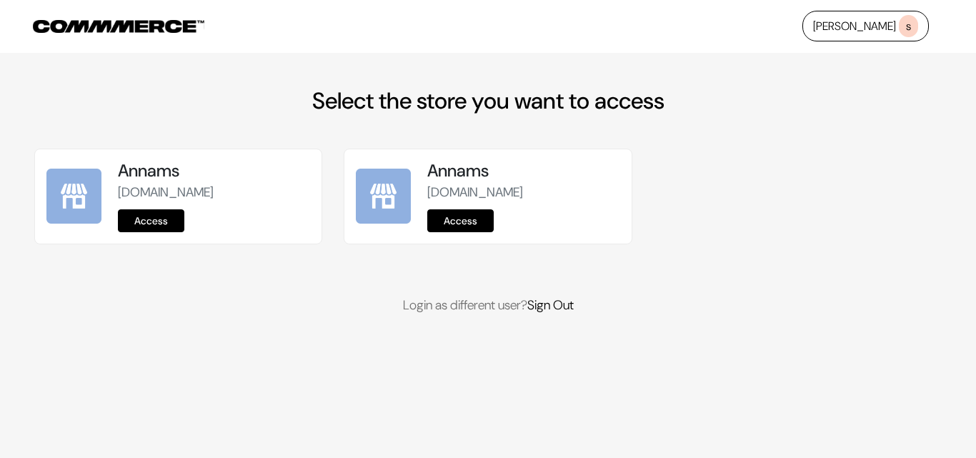
click at [129, 209] on link "Access" at bounding box center [151, 220] width 66 height 23
click at [167, 216] on link "Access" at bounding box center [151, 220] width 66 height 23
click at [157, 219] on link "Access" at bounding box center [151, 220] width 66 height 23
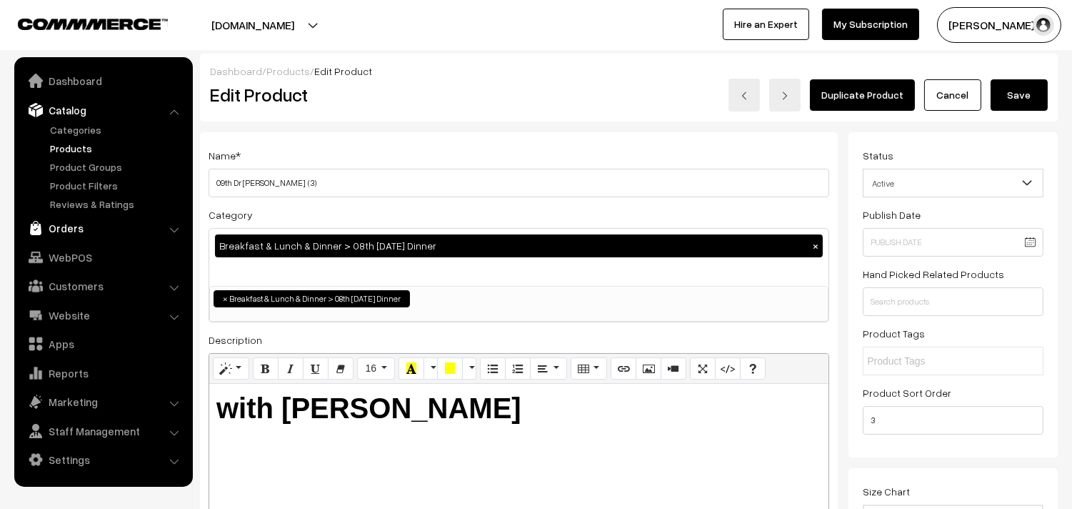
click at [56, 224] on link "Orders" at bounding box center [103, 228] width 170 height 26
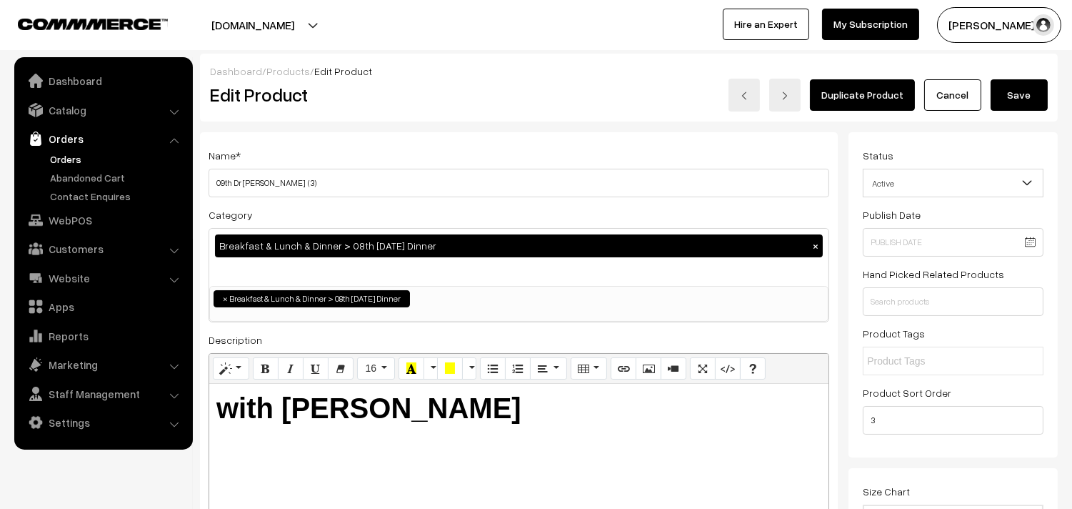
click at [71, 151] on link "Orders" at bounding box center [116, 158] width 141 height 15
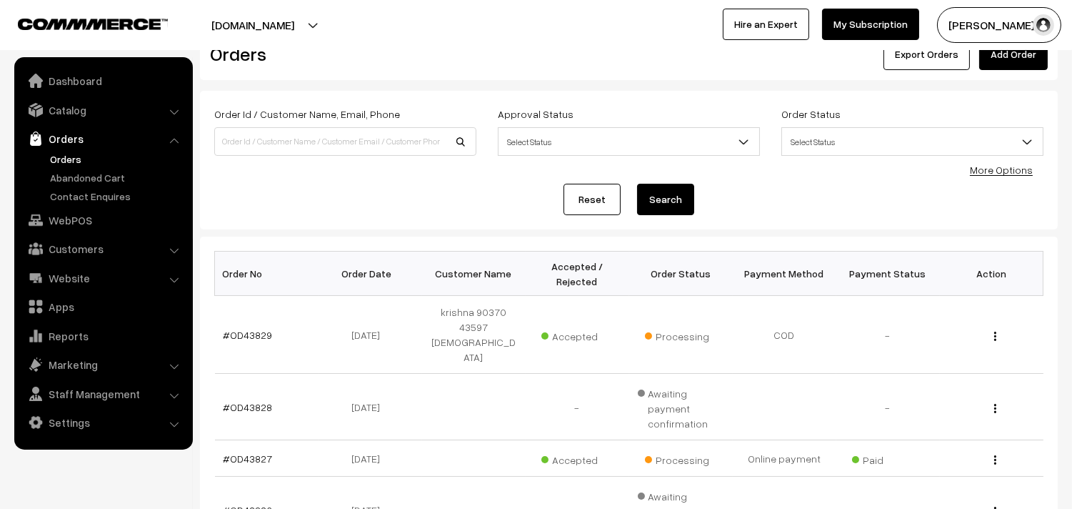
scroll to position [79, 0]
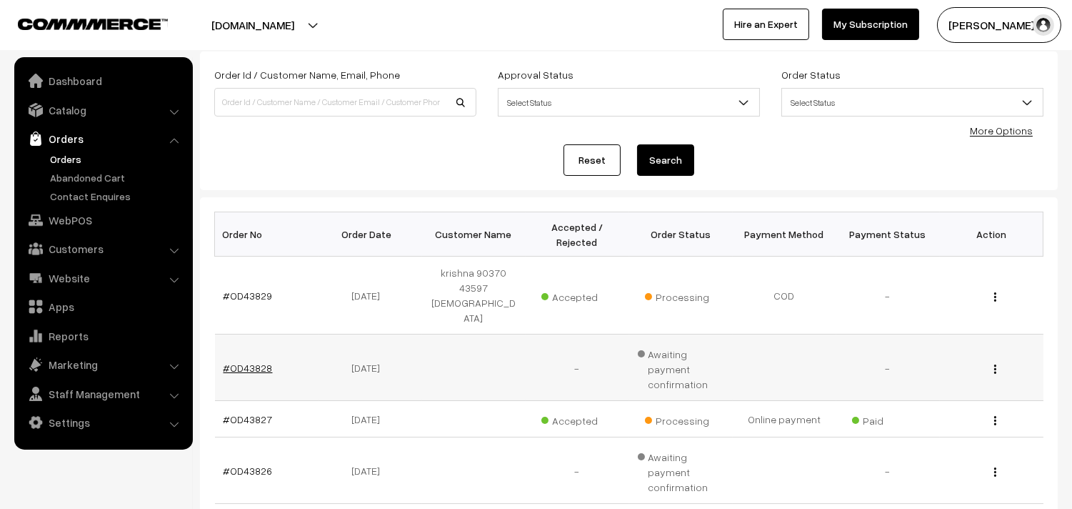
click at [240, 362] on link "#OD43828" at bounding box center [248, 368] width 49 height 12
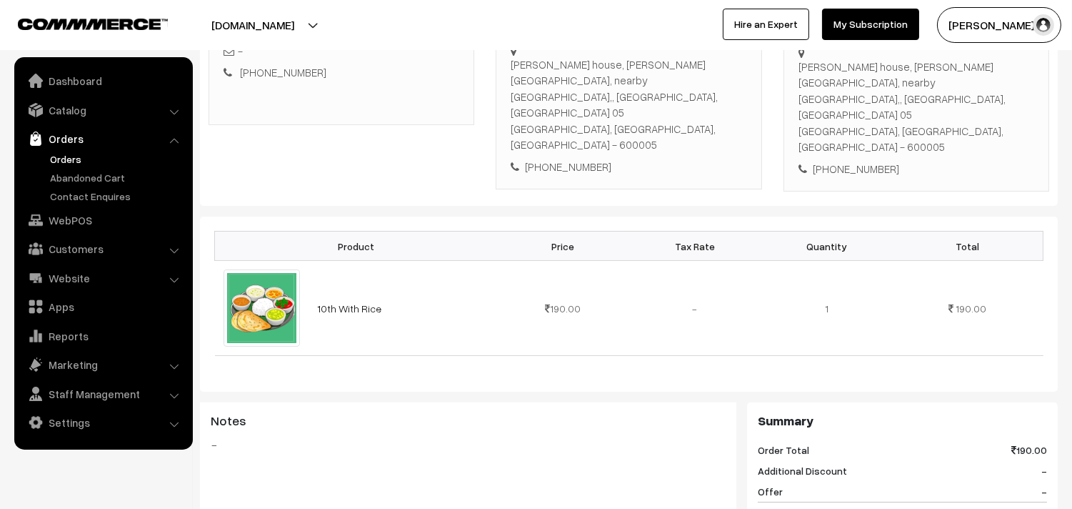
scroll to position [238, 0]
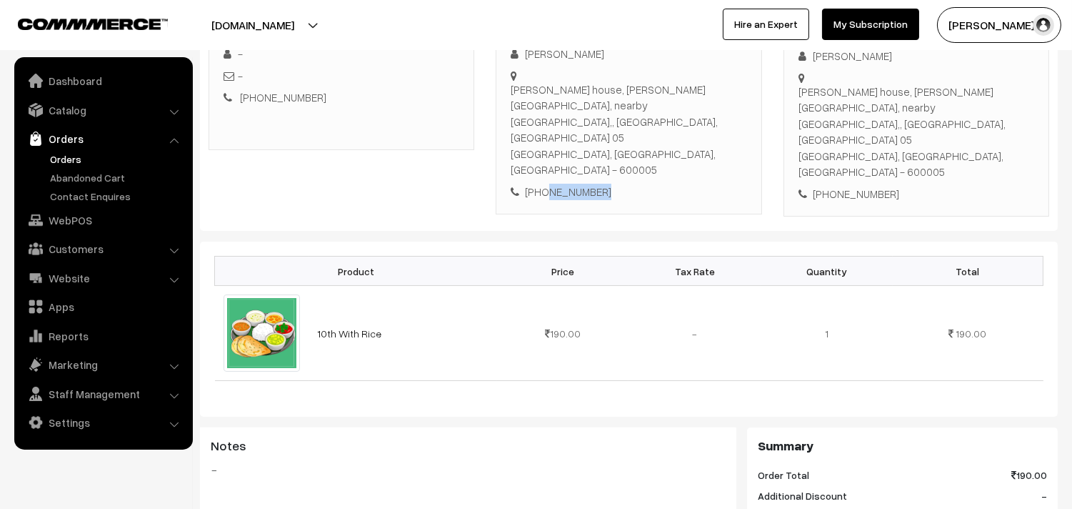
drag, startPoint x: 605, startPoint y: 140, endPoint x: 545, endPoint y: 146, distance: 60.3
click at [545, 184] on div "[PHONE_NUMBER]" at bounding box center [629, 192] width 236 height 16
copy div "9445002408"
